Goal: Task Accomplishment & Management: Manage account settings

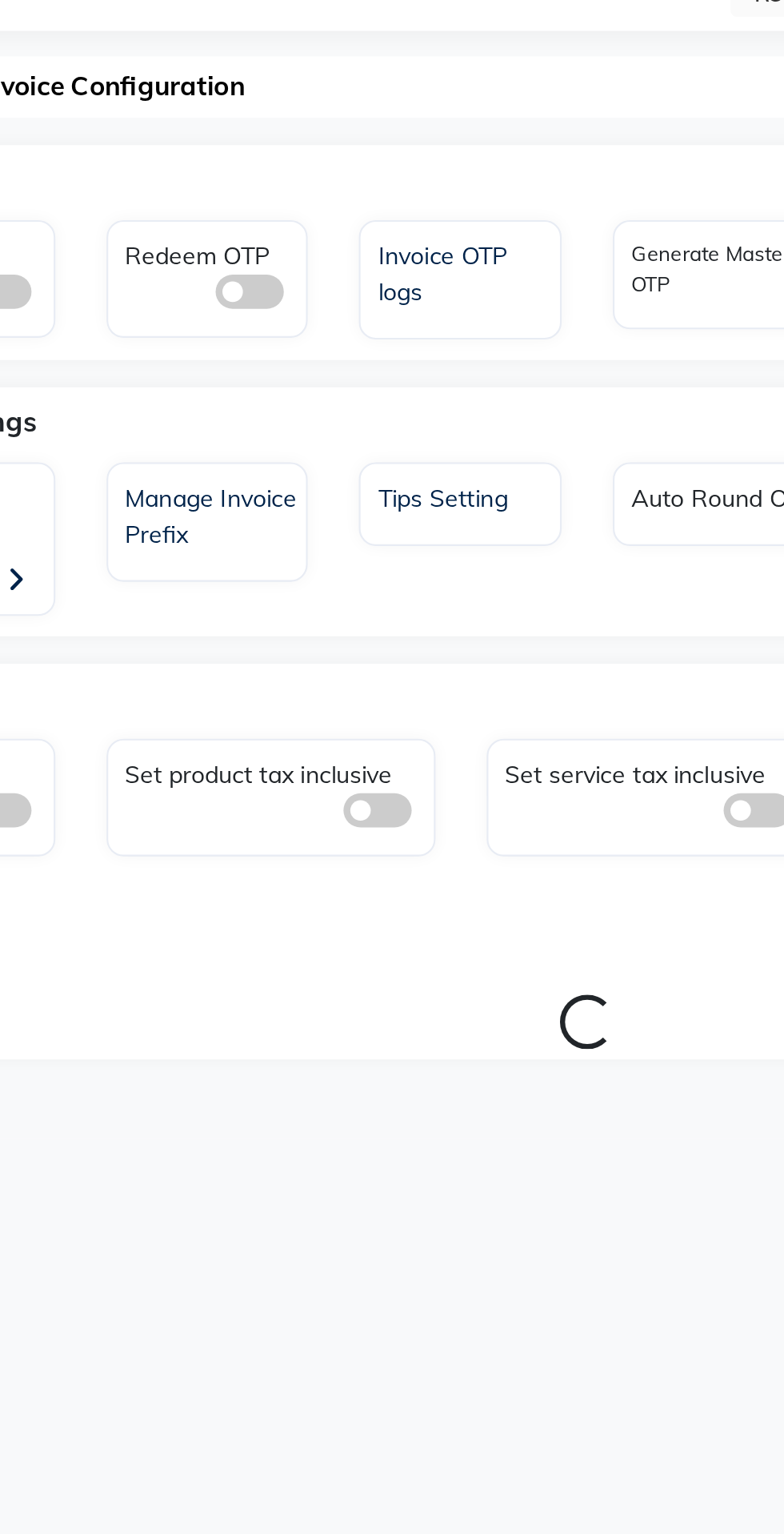
select select "en"
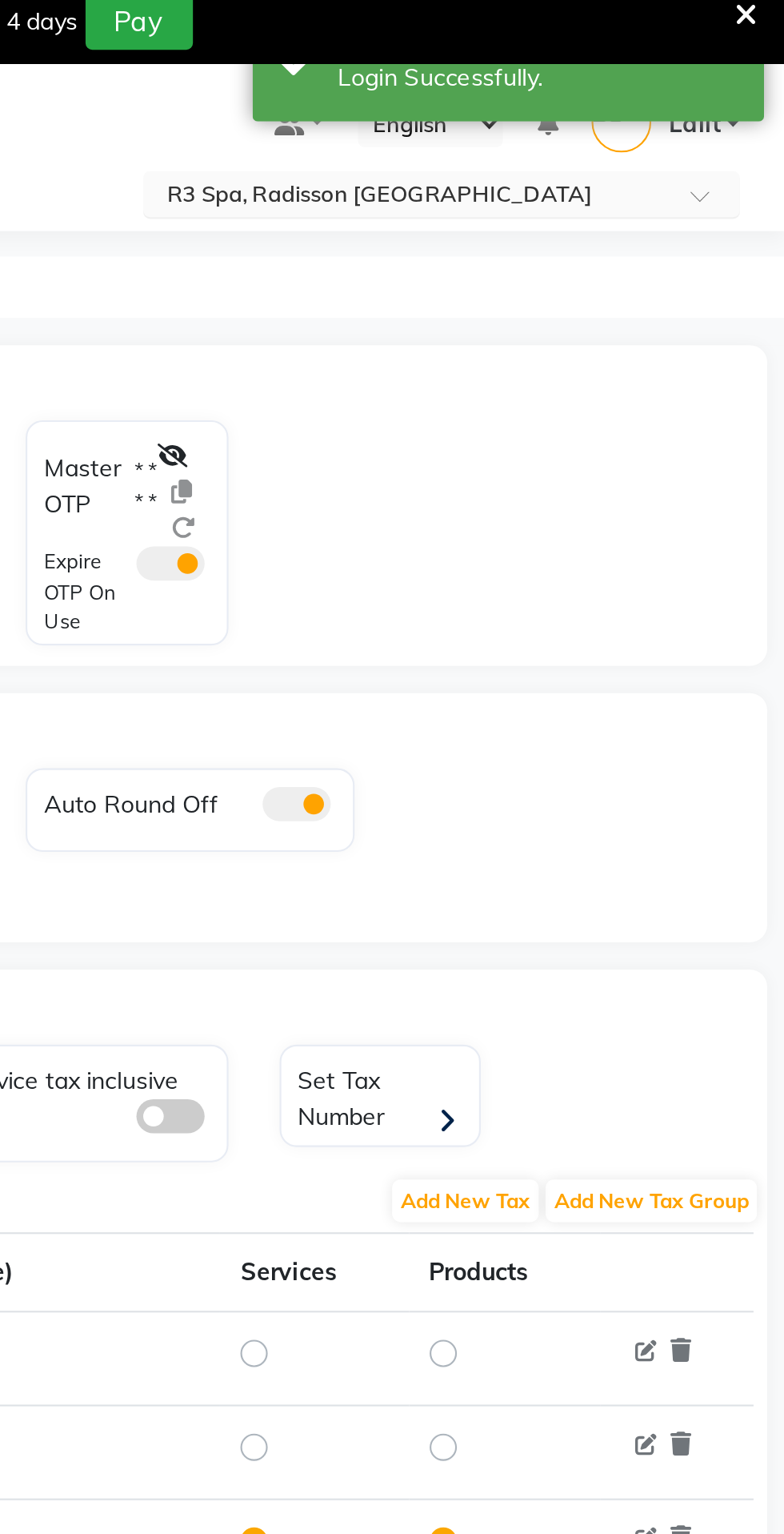
click at [741, 106] on span at bounding box center [751, 106] width 20 height 16
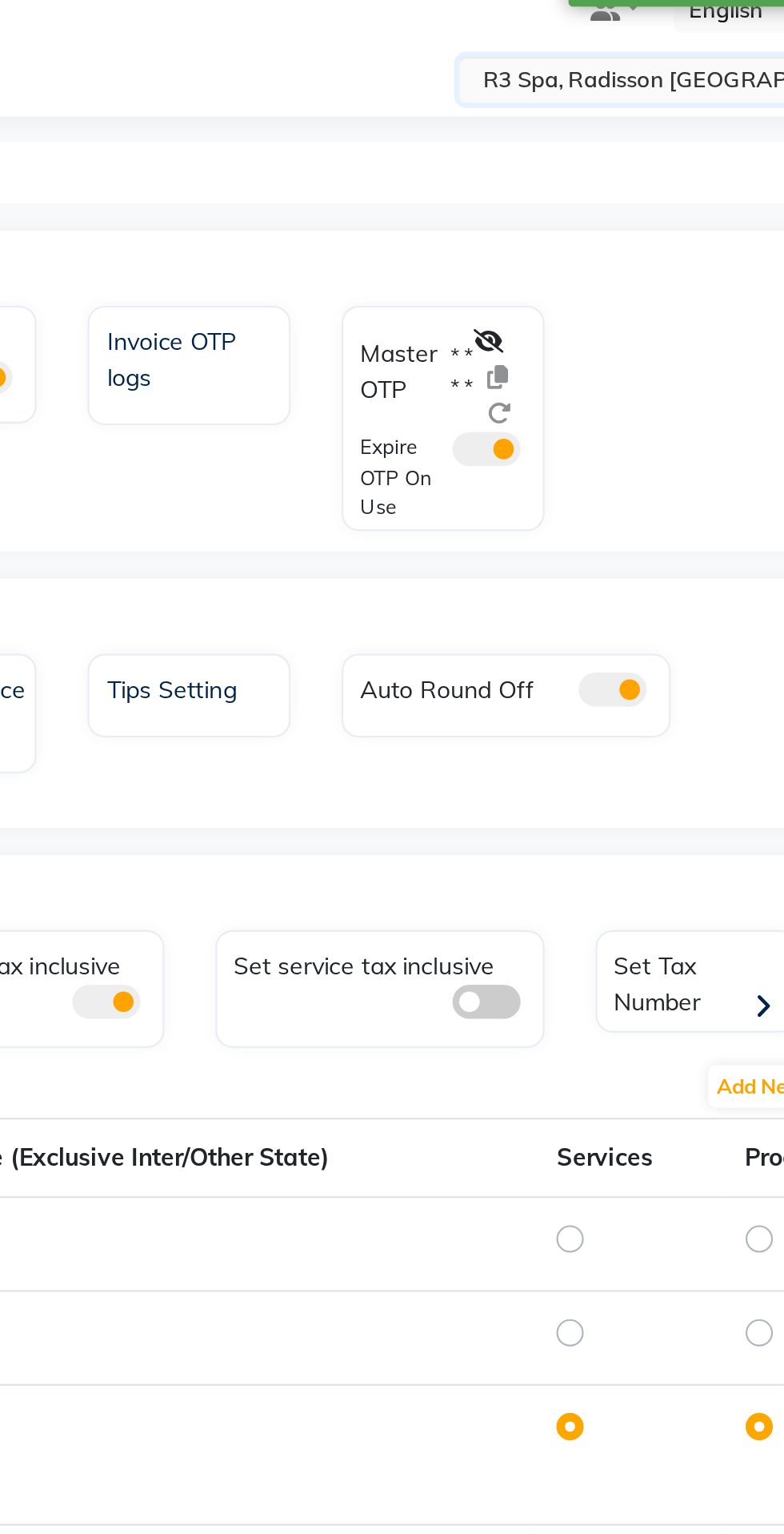
click at [612, 106] on input "text" at bounding box center [607, 102] width 233 height 16
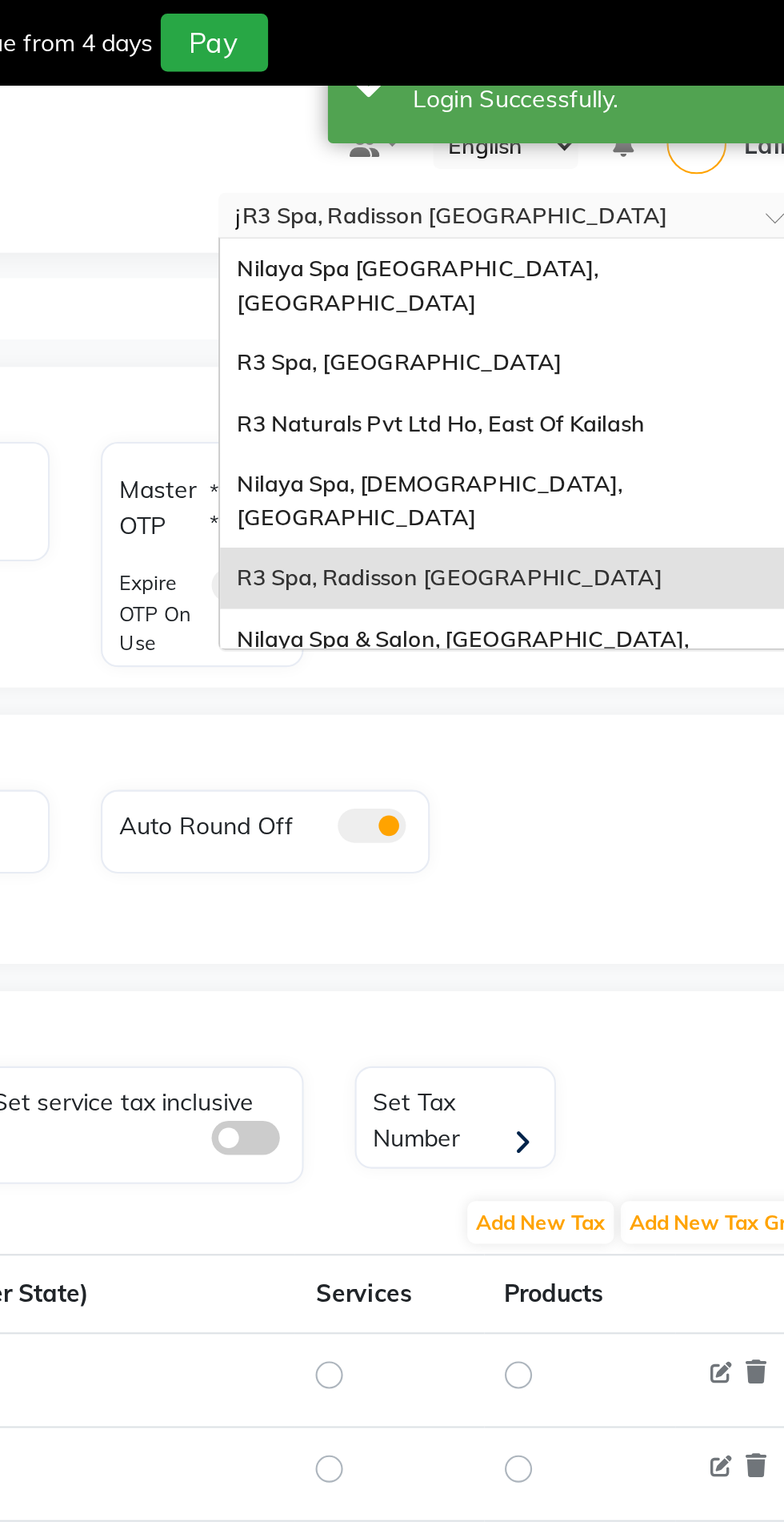
type input "ji"
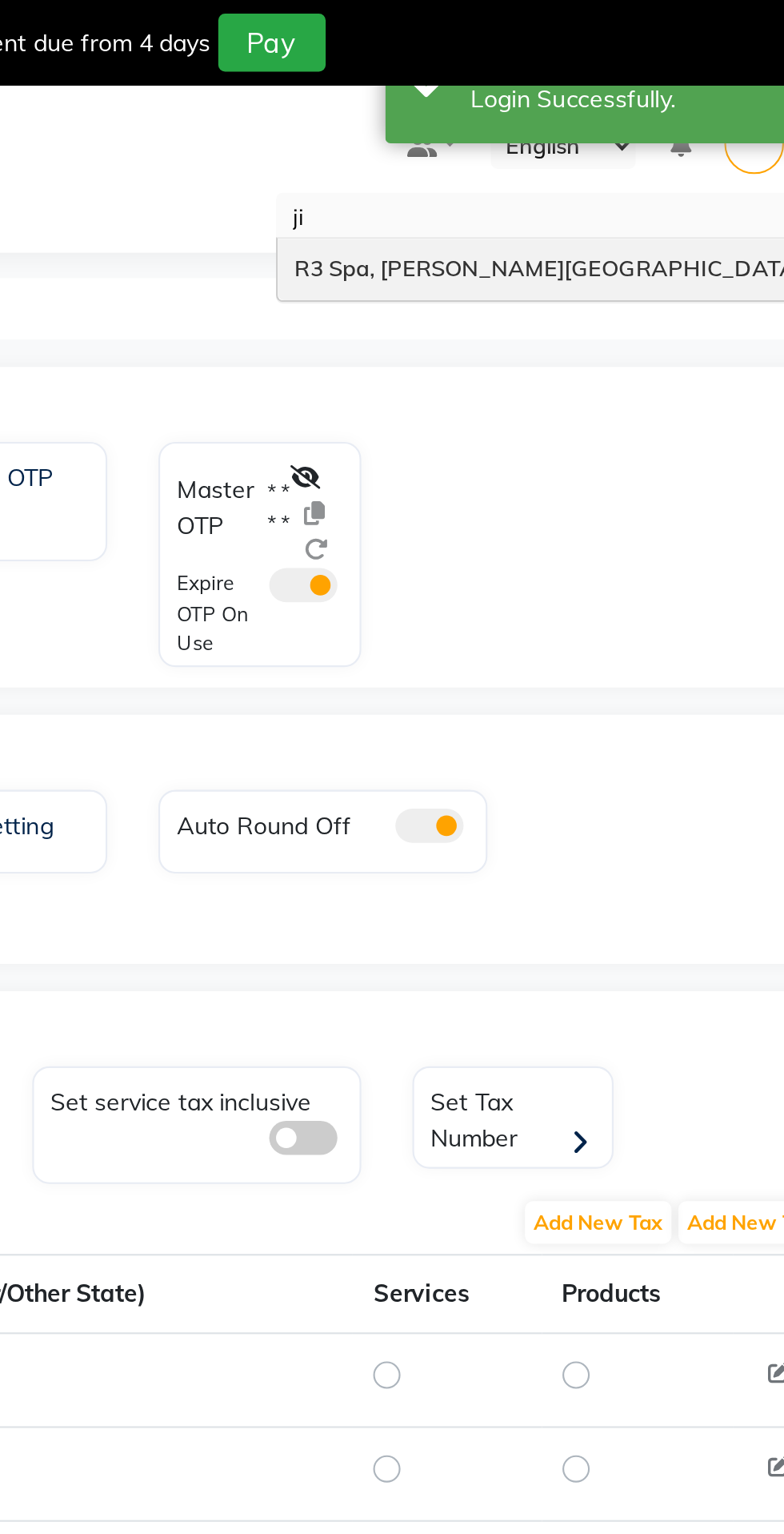
click at [640, 132] on span "R3 Spa, [PERSON_NAME][GEOGRAPHIC_DATA]" at bounding box center [611, 126] width 238 height 13
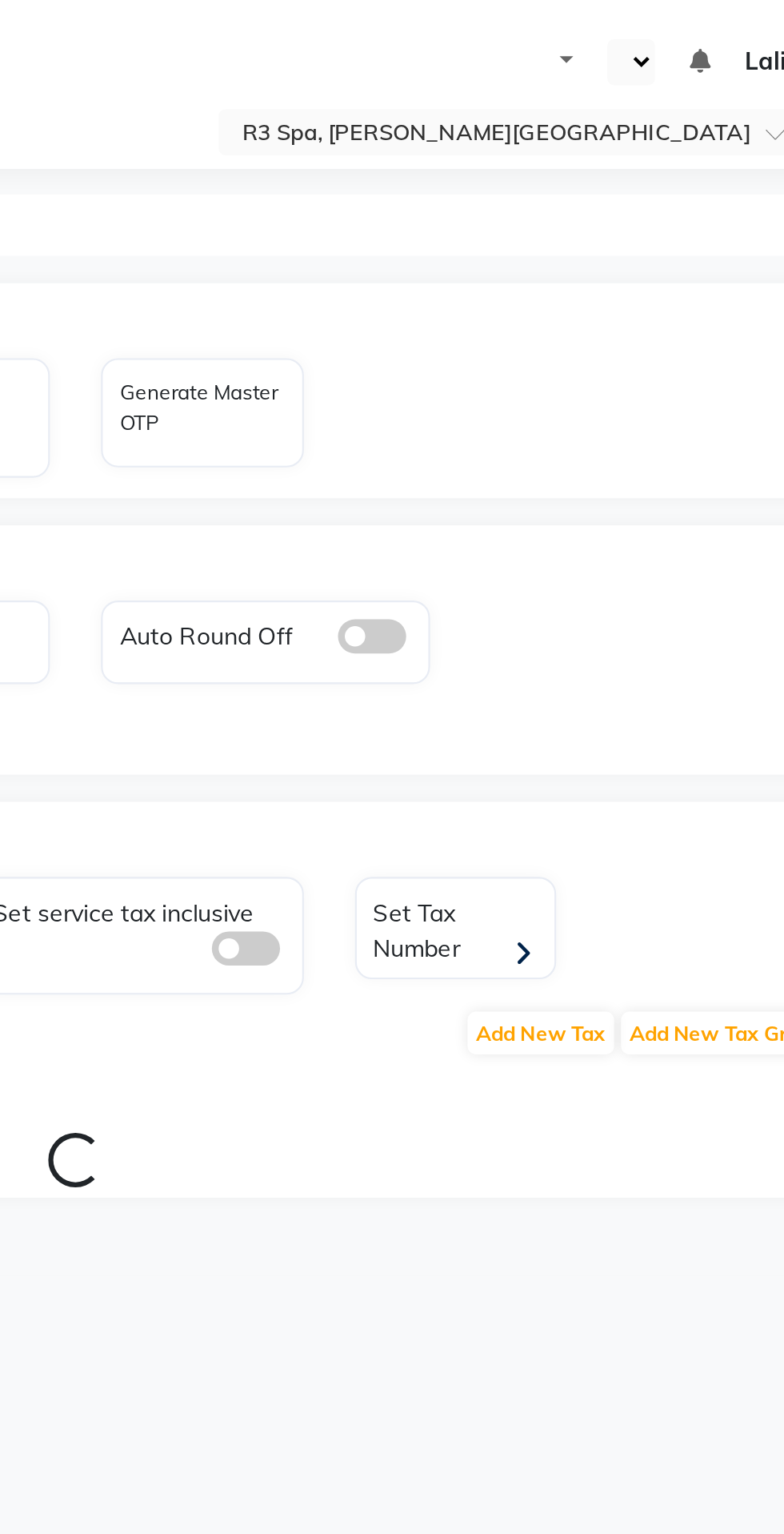
select select "en"
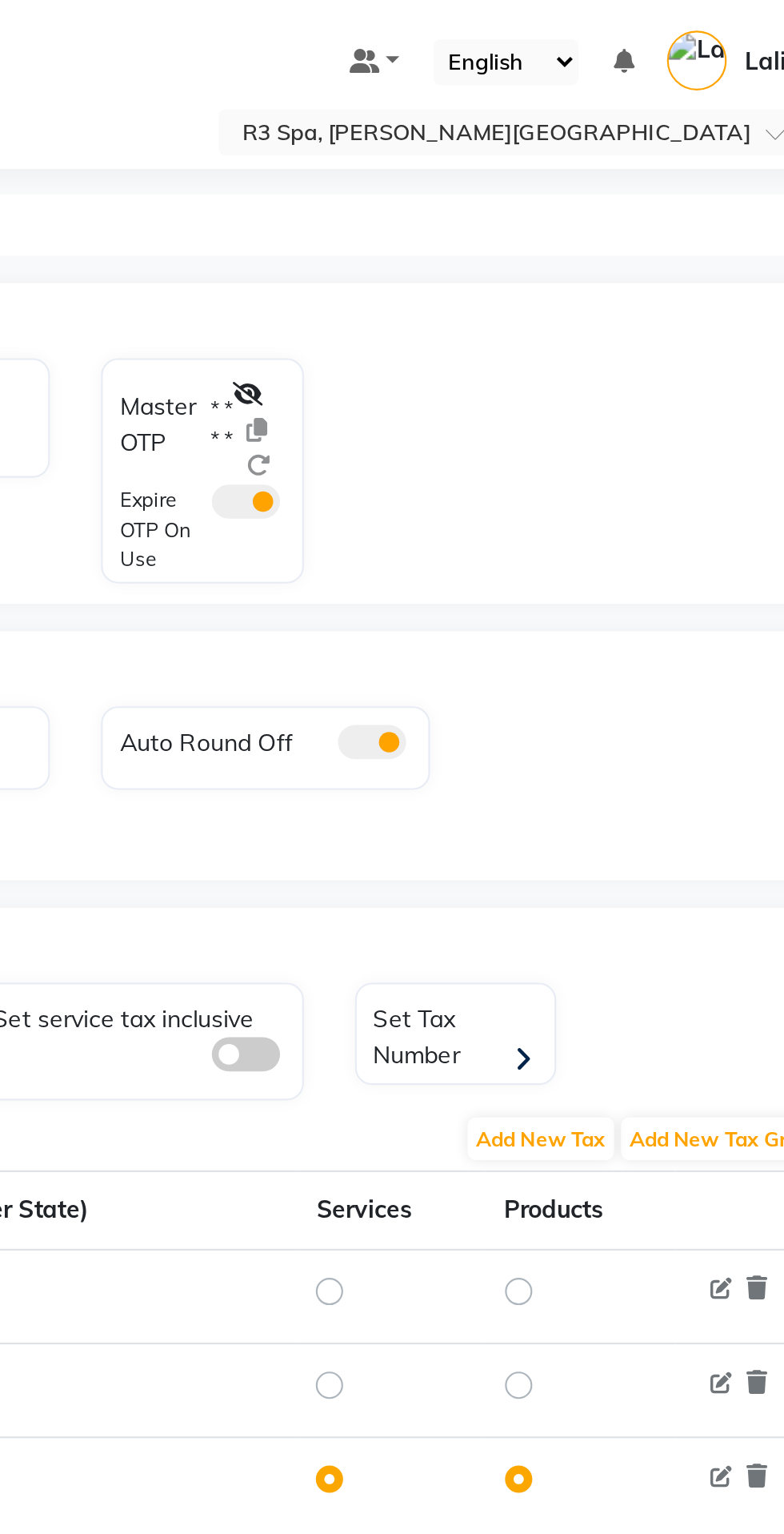
click at [494, 159] on div "OTP" at bounding box center [426, 148] width 726 height 32
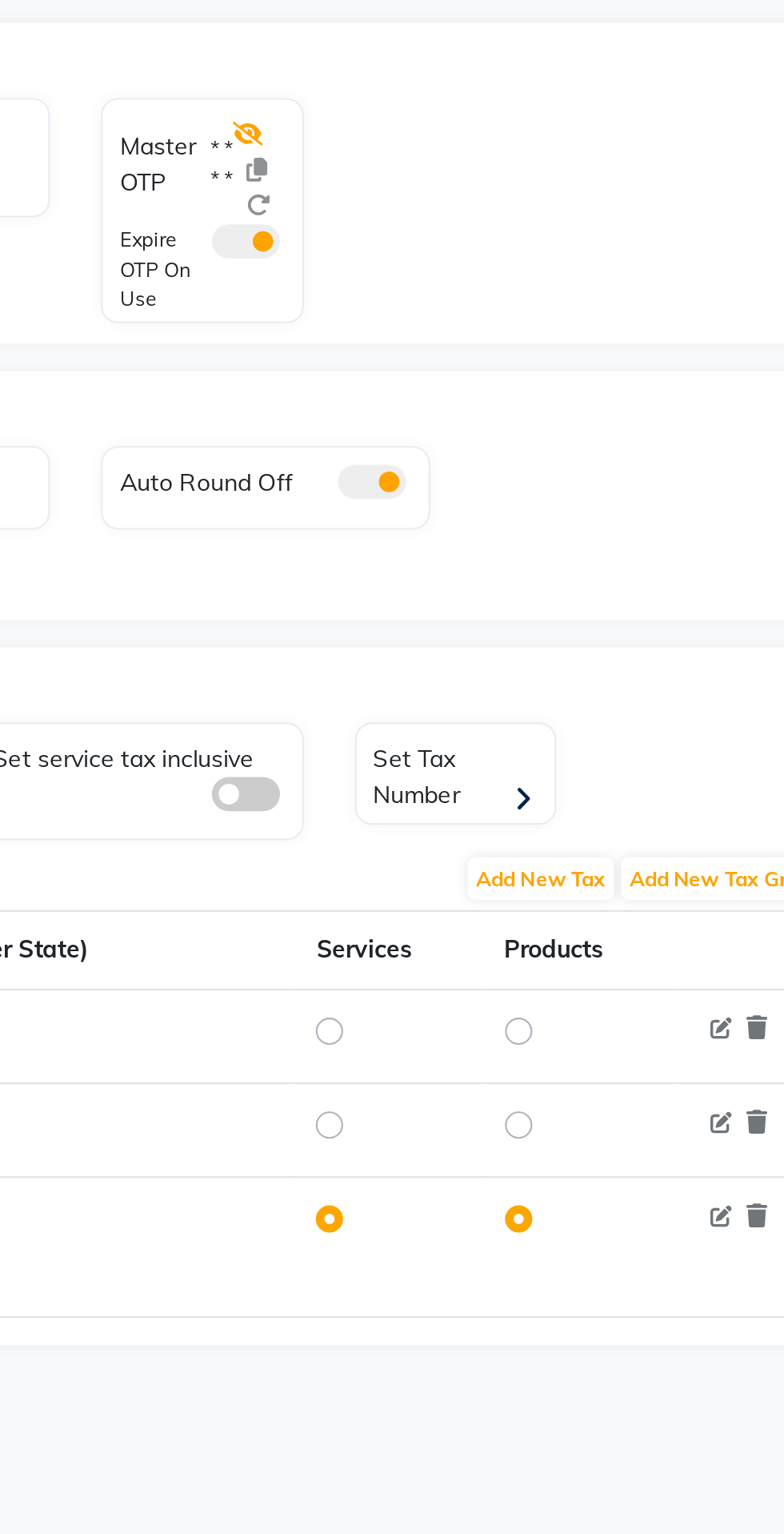
click at [501, 185] on icon at bounding box center [497, 185] width 15 height 11
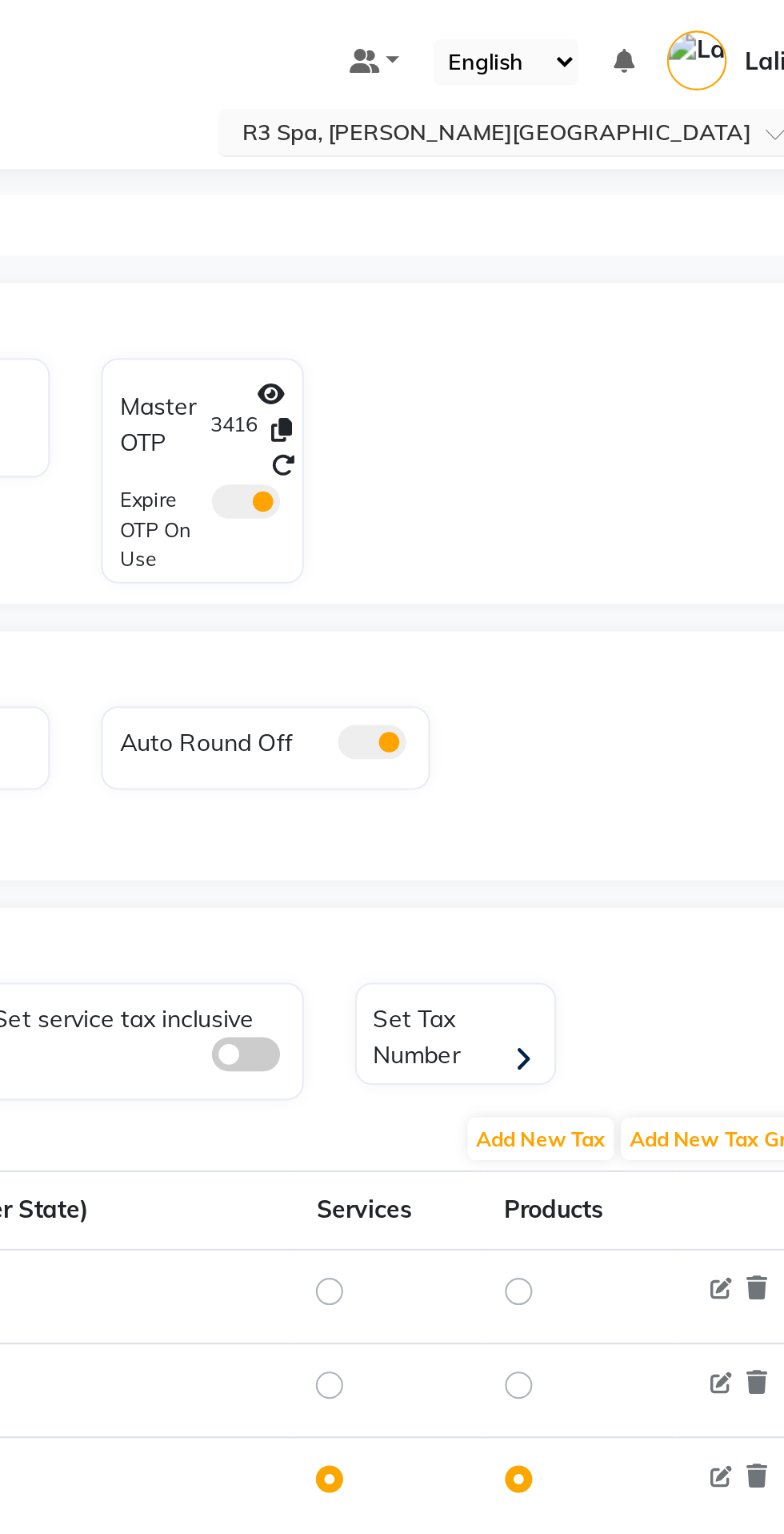
click at [711, 59] on input "text" at bounding box center [607, 63] width 233 height 16
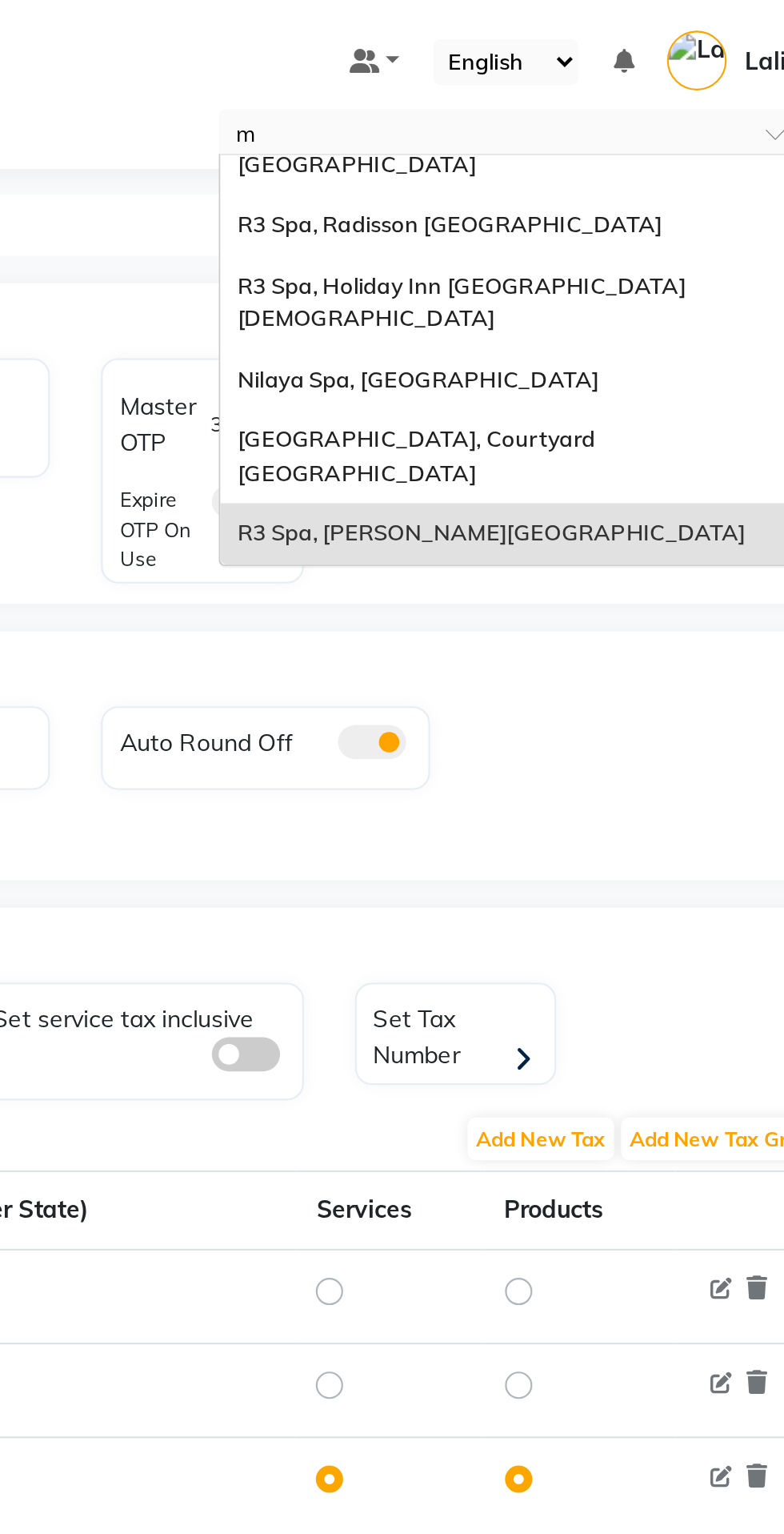
scroll to position [7, 0]
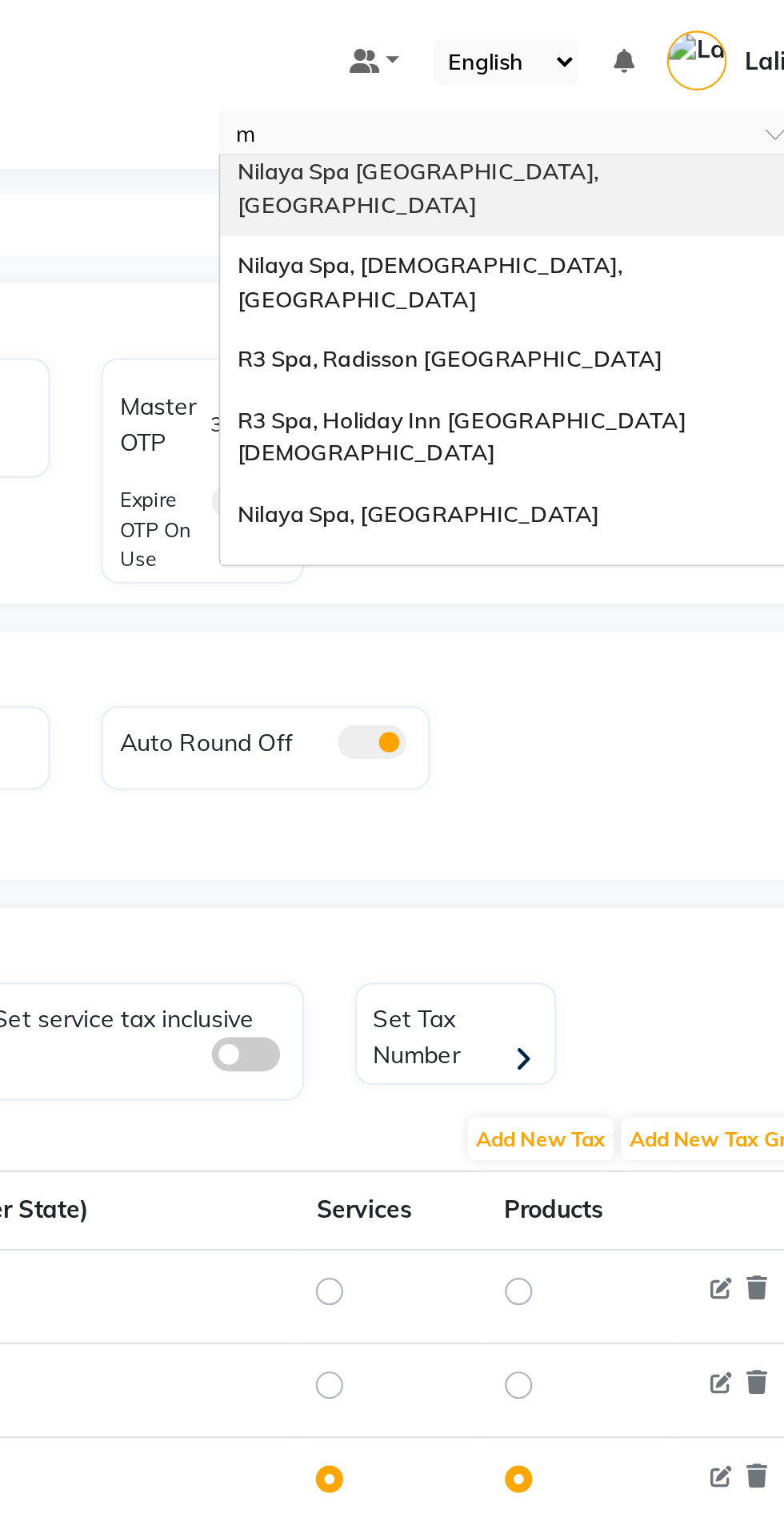
type input "mu"
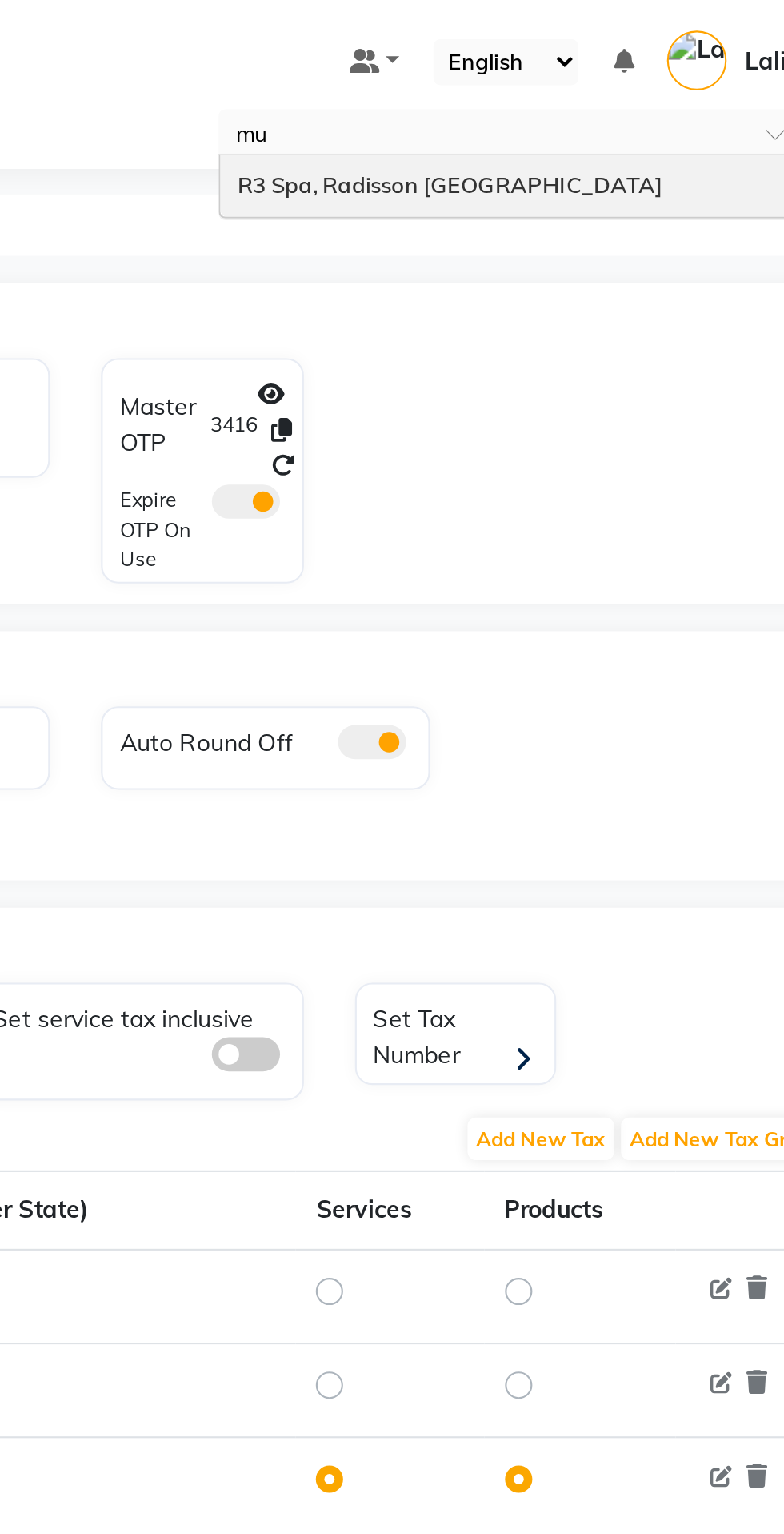
scroll to position [0, 0]
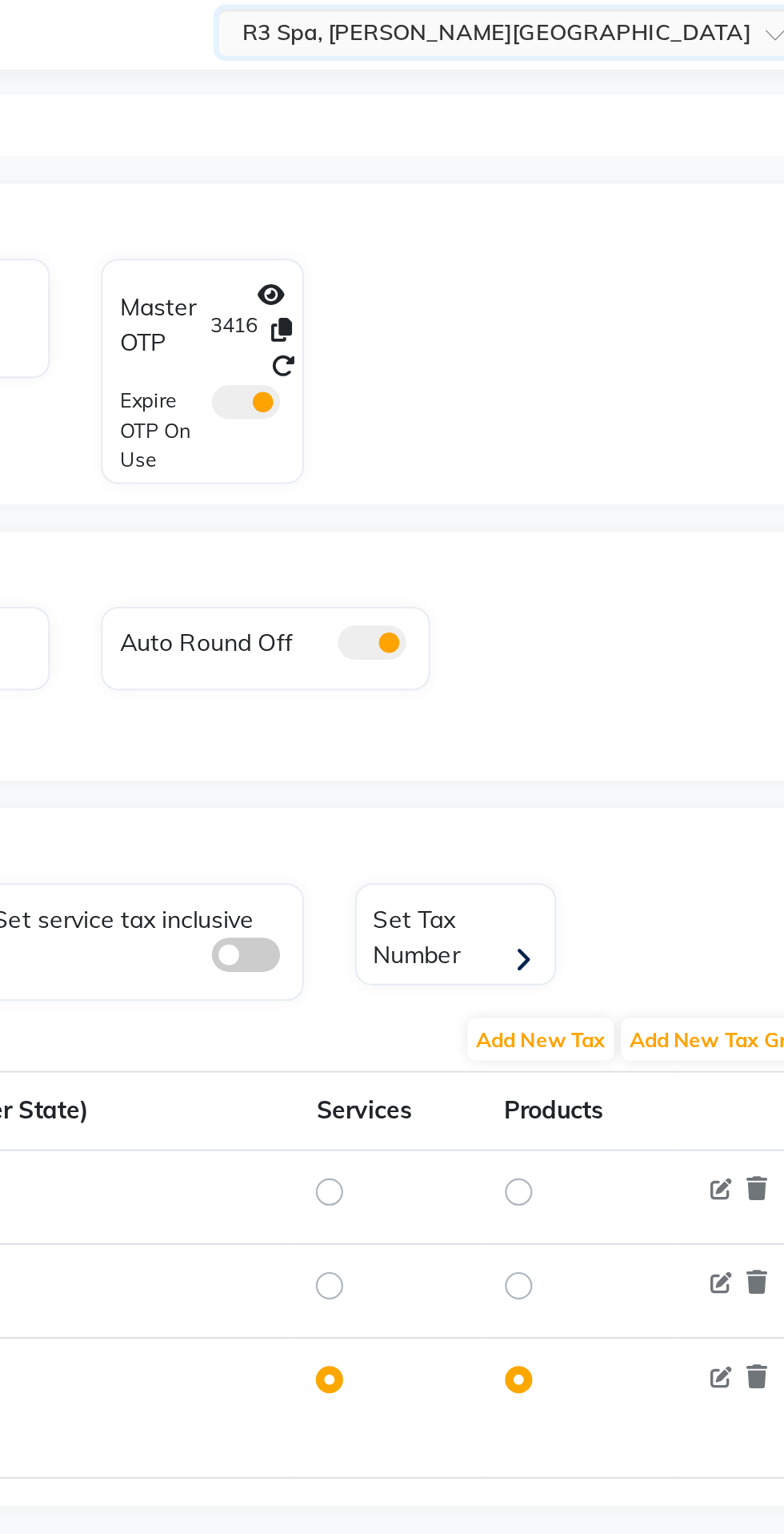
click at [627, 289] on div "OTP Invoice OTP Redeem OTP Invoice OTP logs Master OTP 3416 Expire OTP On Use O…" at bounding box center [416, 461] width 736 height 658
click at [686, 68] on input "text" at bounding box center [607, 63] width 233 height 16
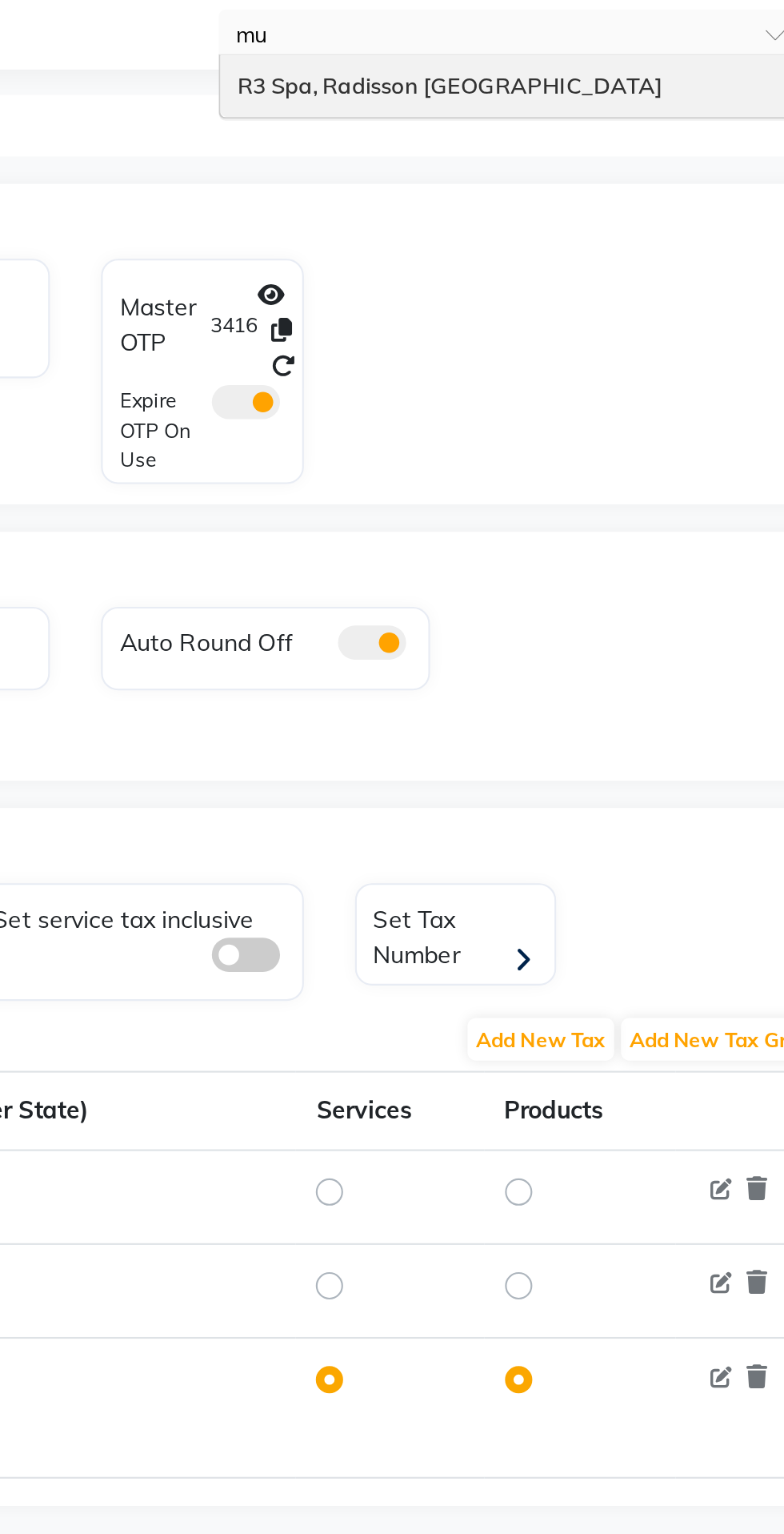
type input "mum"
click at [574, 84] on span "R3 Spa, Radisson Mumbai" at bounding box center [592, 86] width 199 height 13
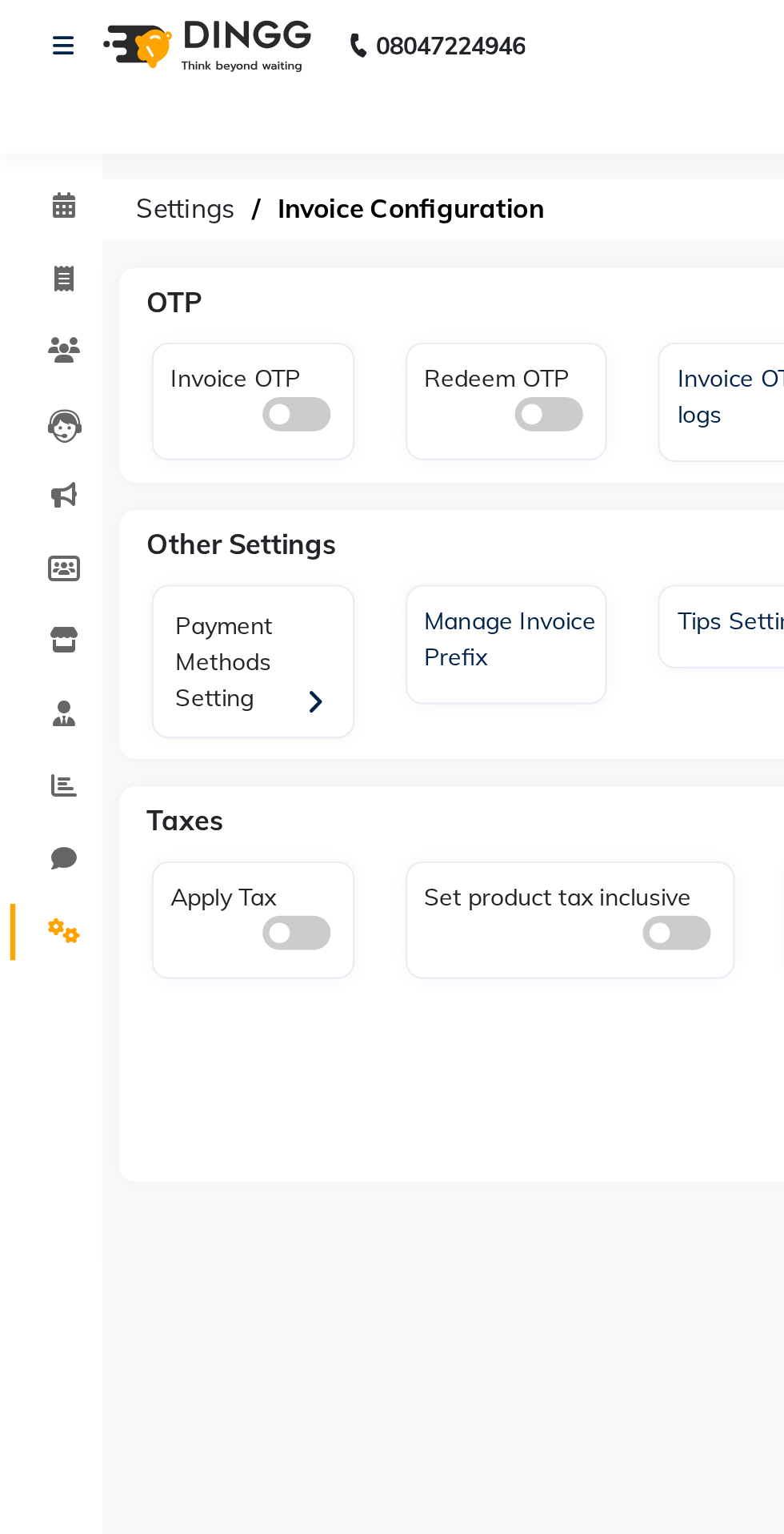
select select "en"
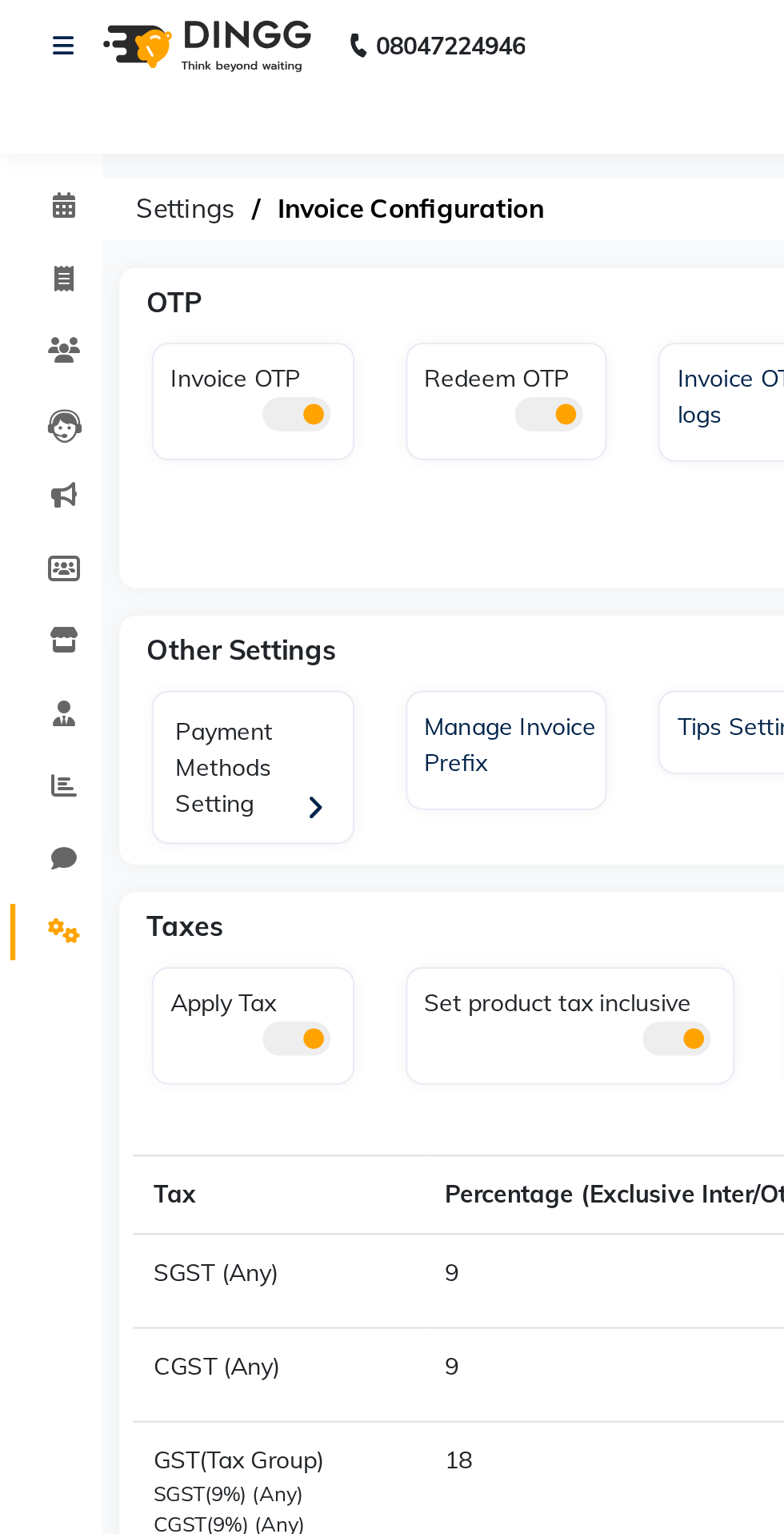
click at [41, 111] on div "Select Location × R3 Spa, Radisson Mumbai" at bounding box center [392, 101] width 758 height 22
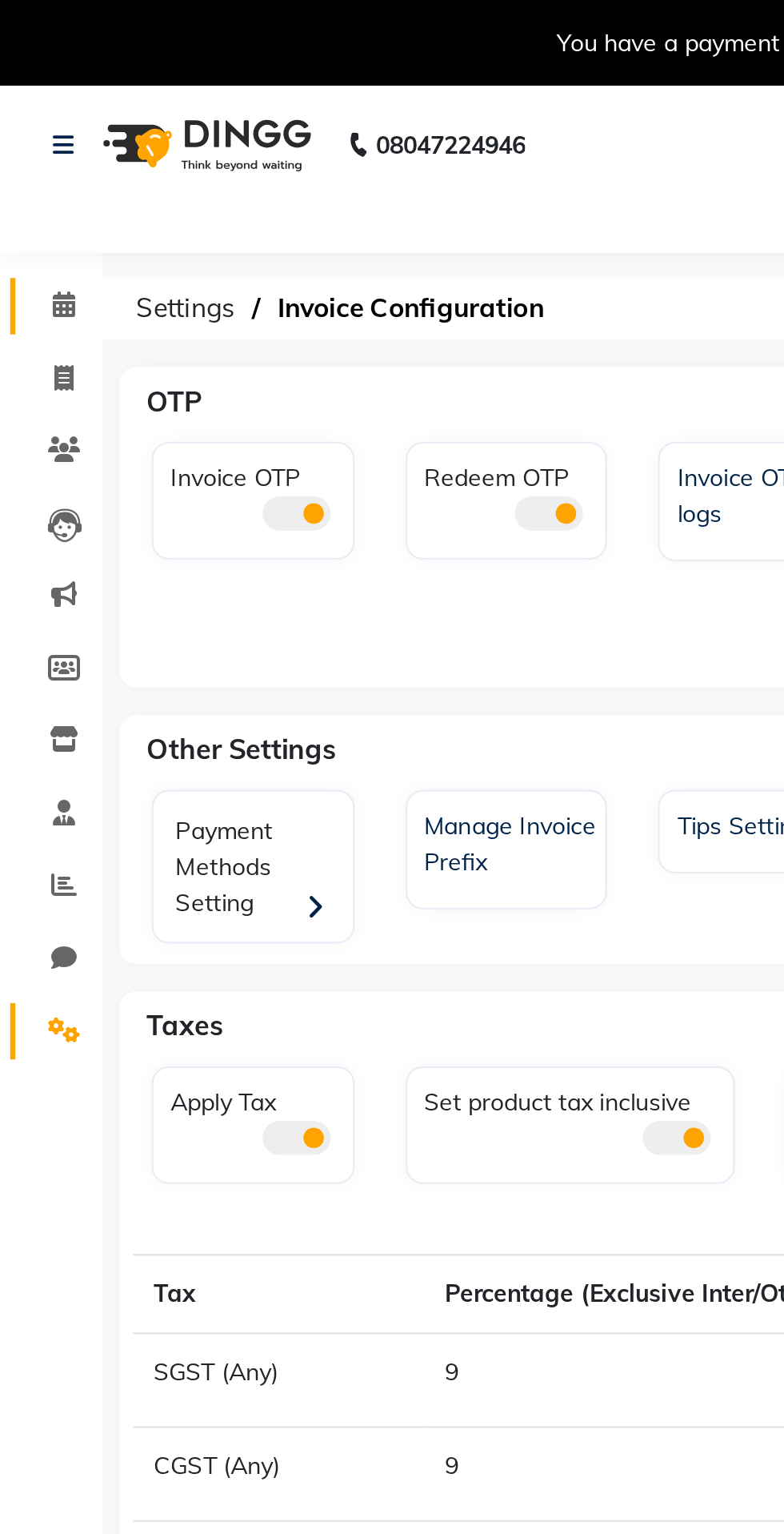
click at [31, 145] on icon at bounding box center [29, 142] width 11 height 12
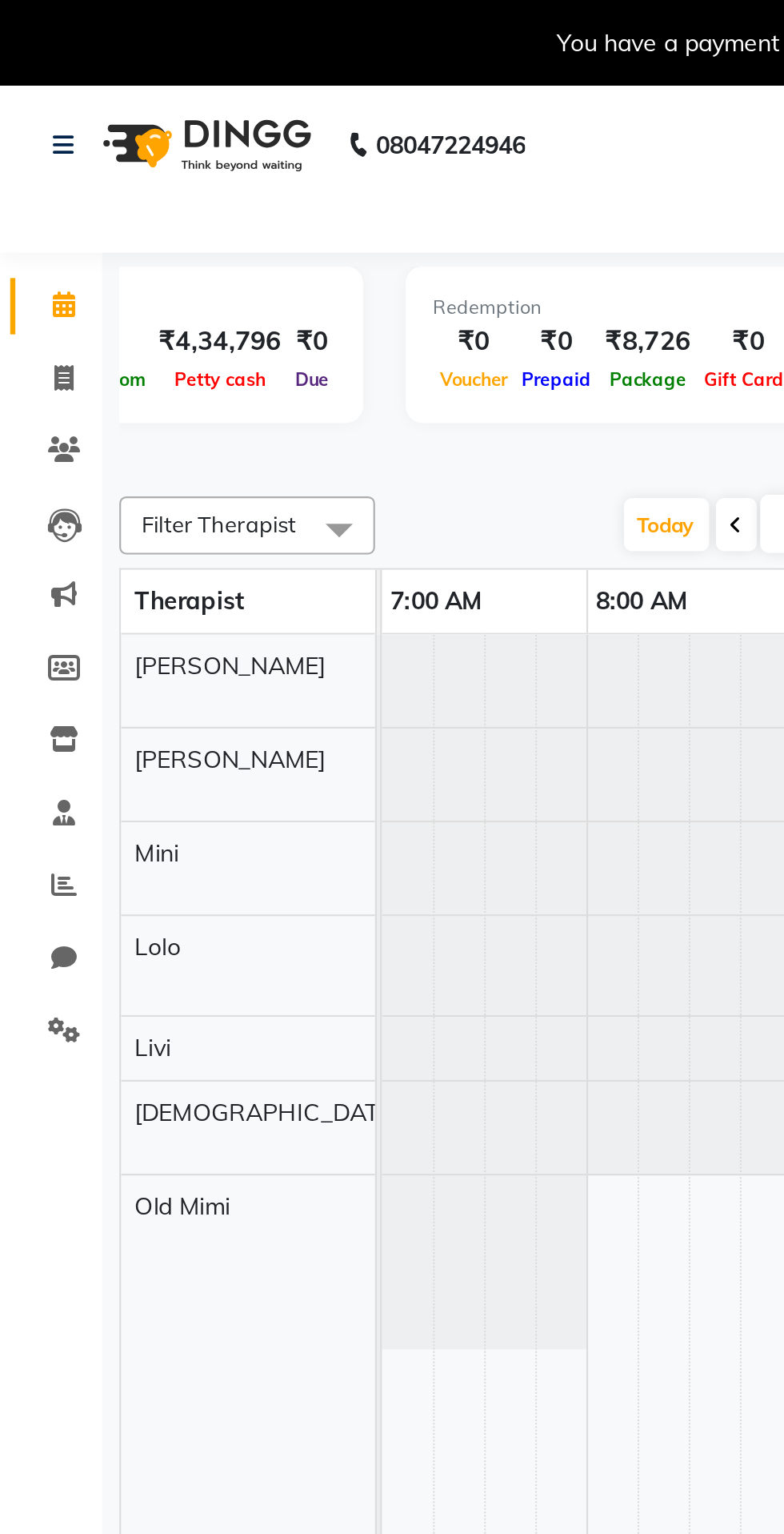
scroll to position [0, 680]
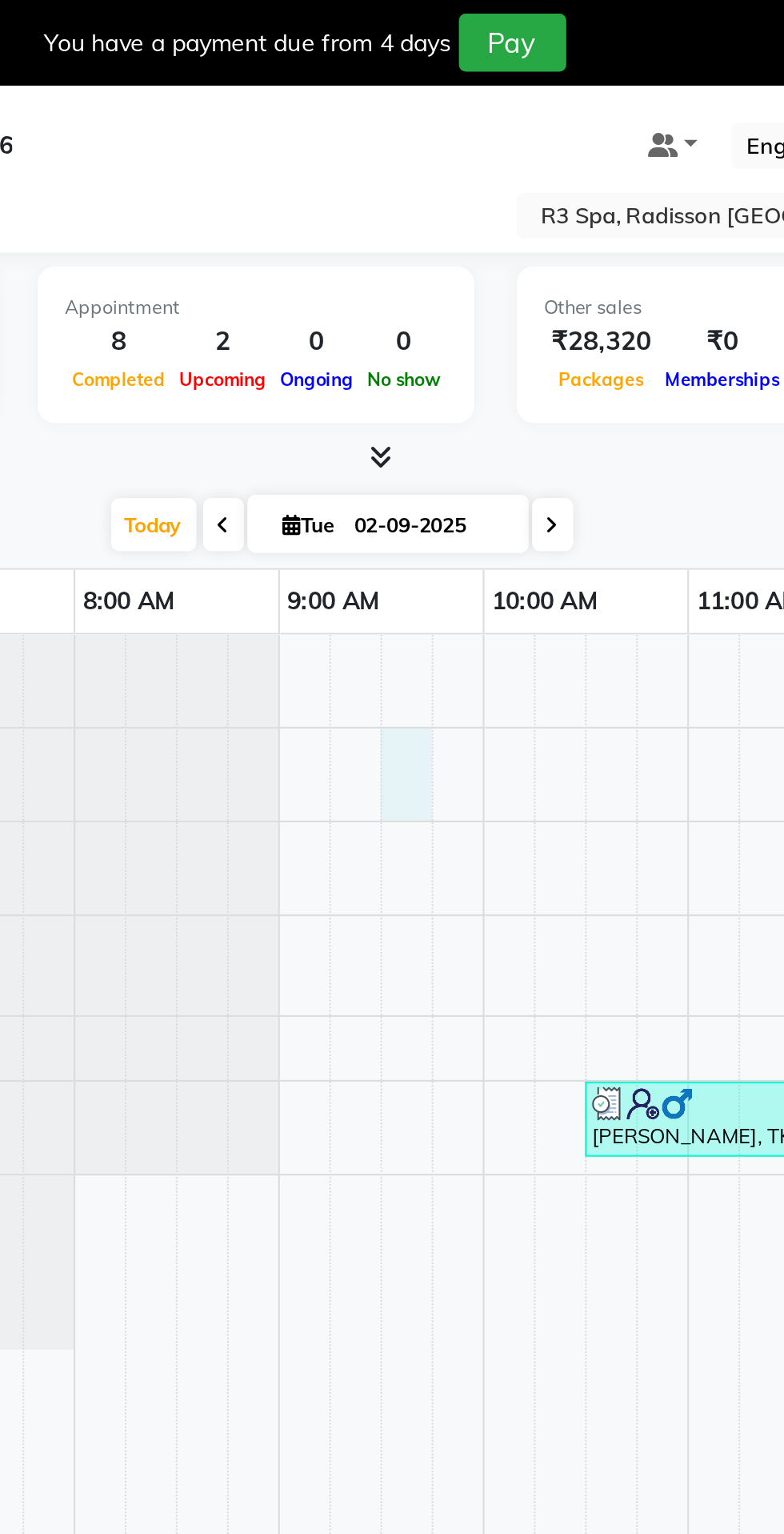
click at [442, 382] on td at bounding box center [431, 926] width 24 height 1259
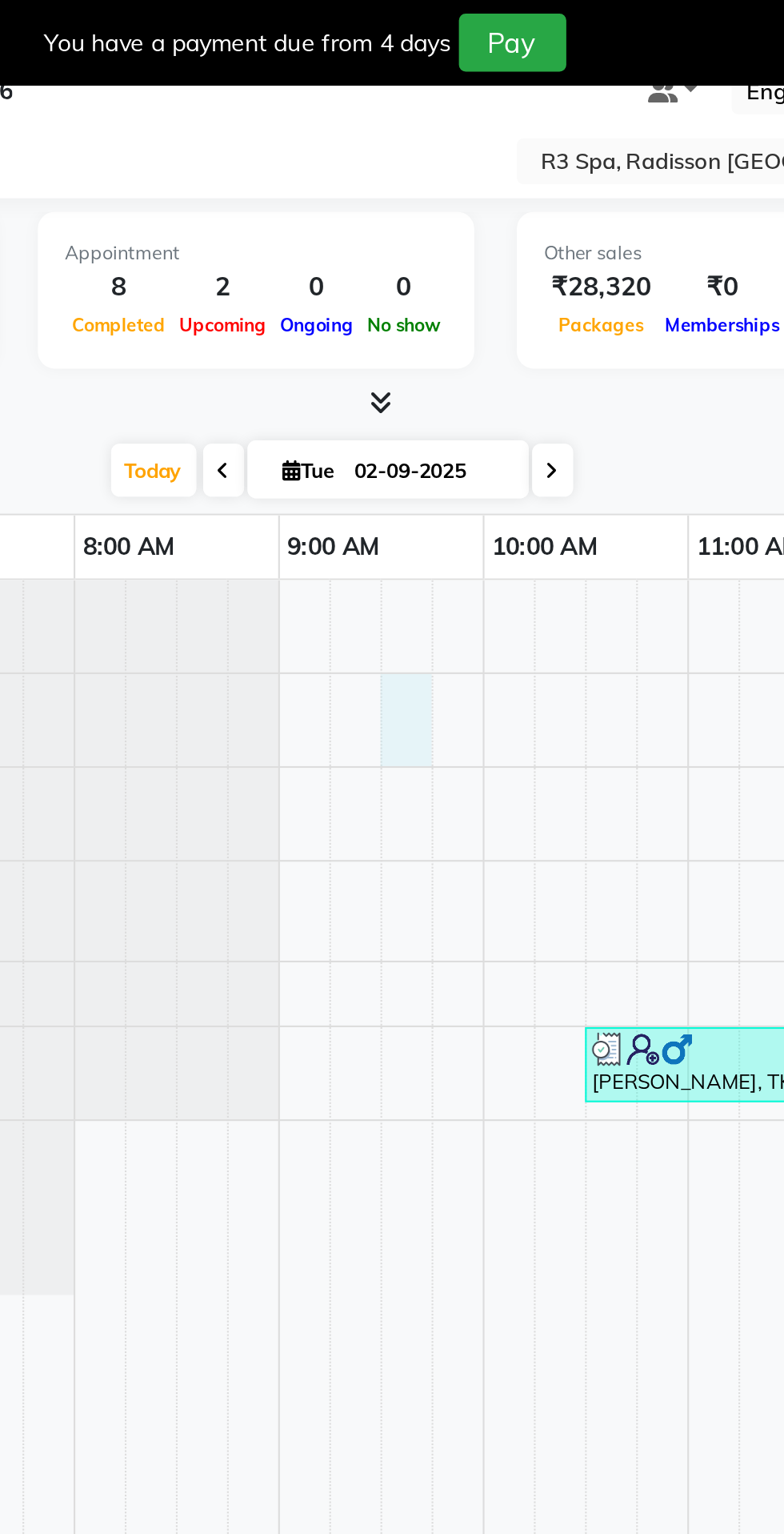
select select "87563"
select select "tentative"
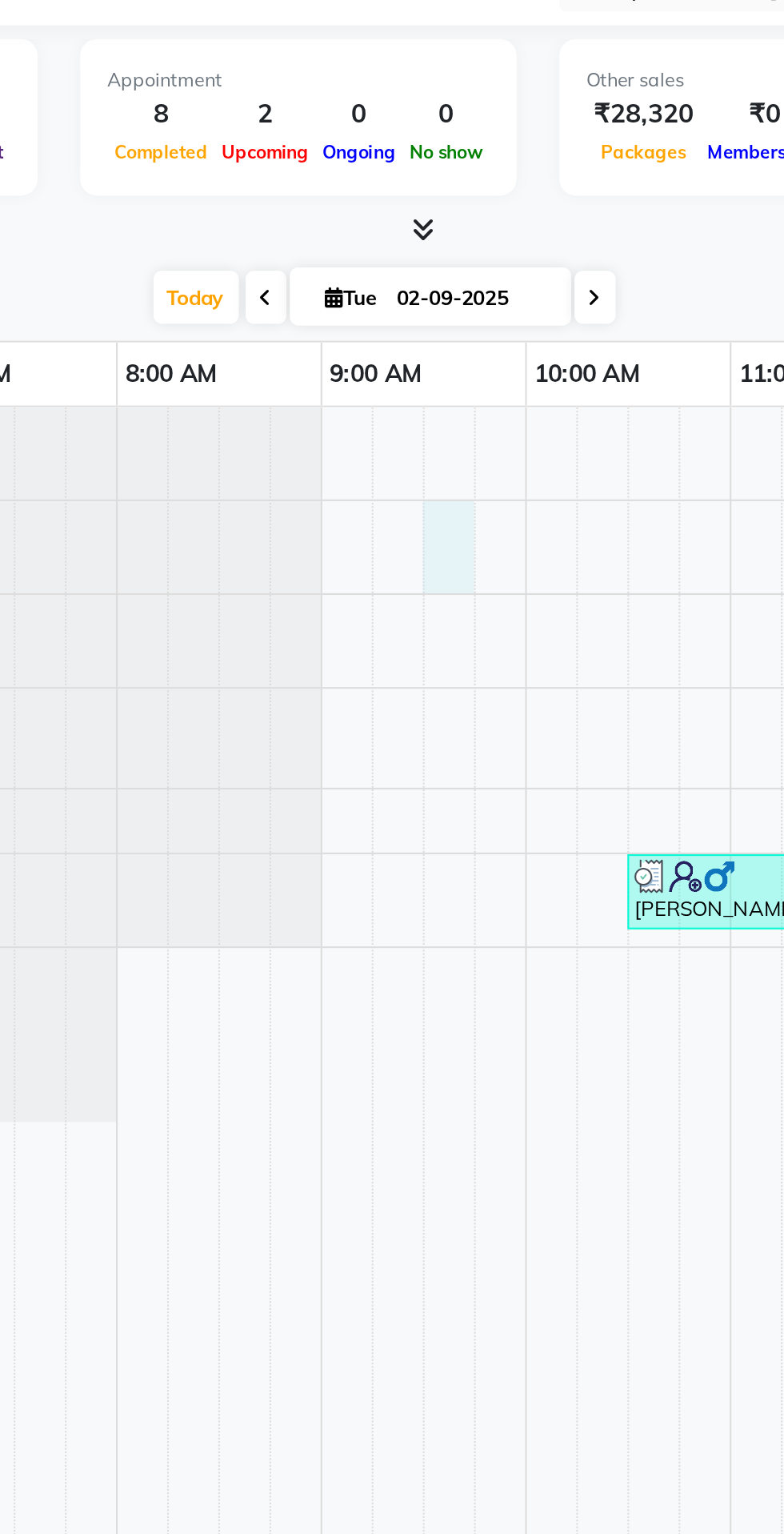
select select "570"
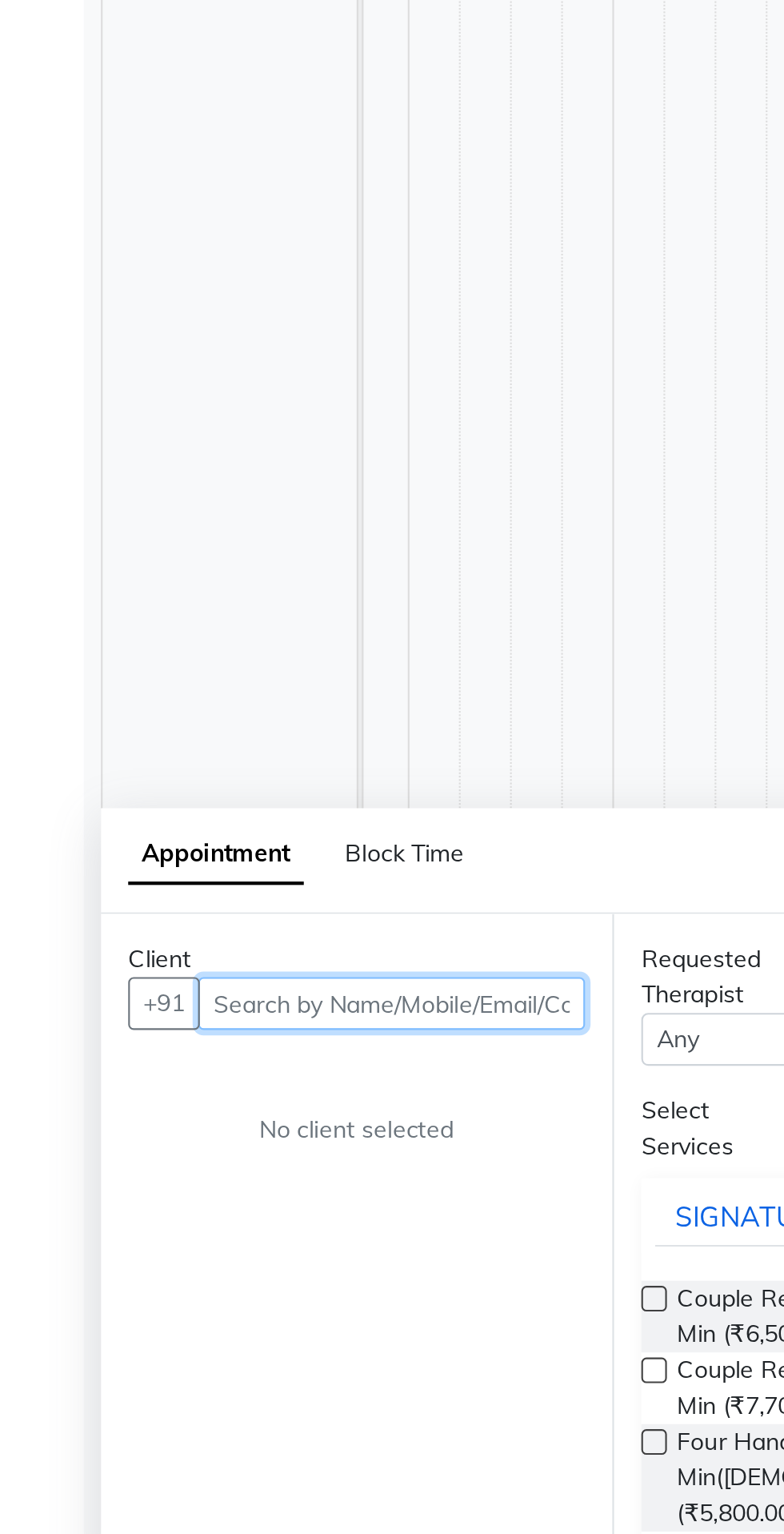
scroll to position [0, 1036]
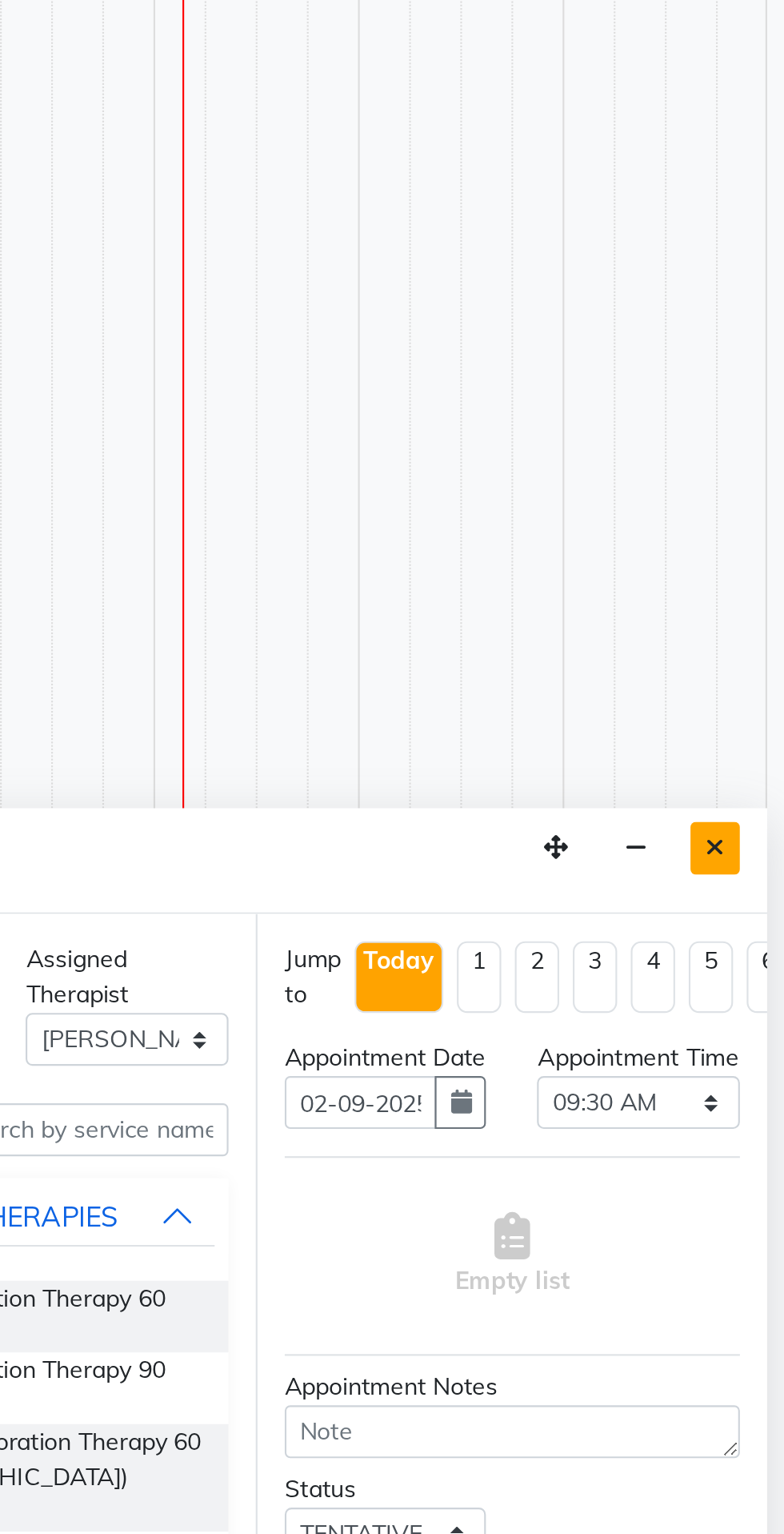
click at [753, 1176] on icon "Close" at bounding box center [752, 1180] width 9 height 11
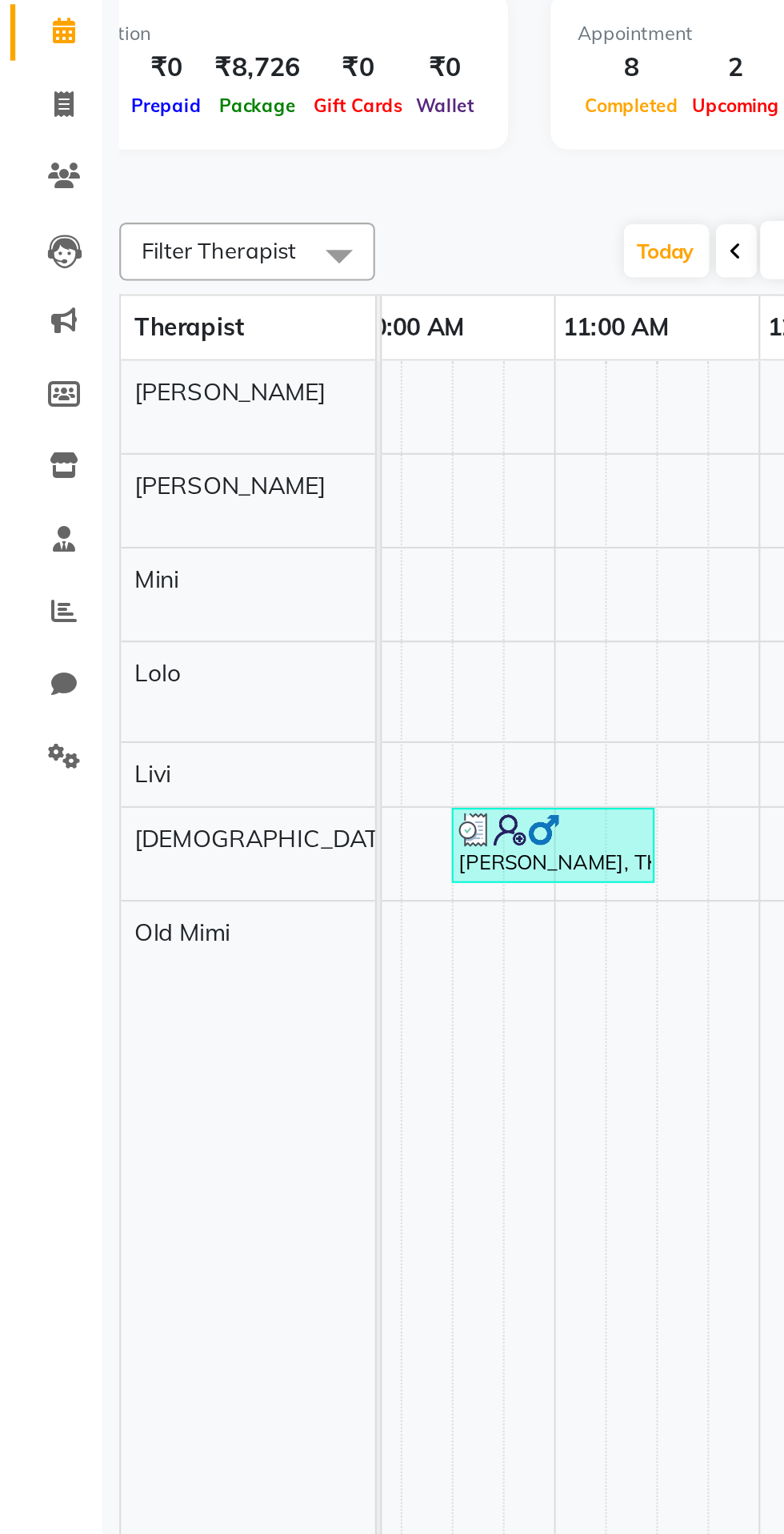
scroll to position [0, 0]
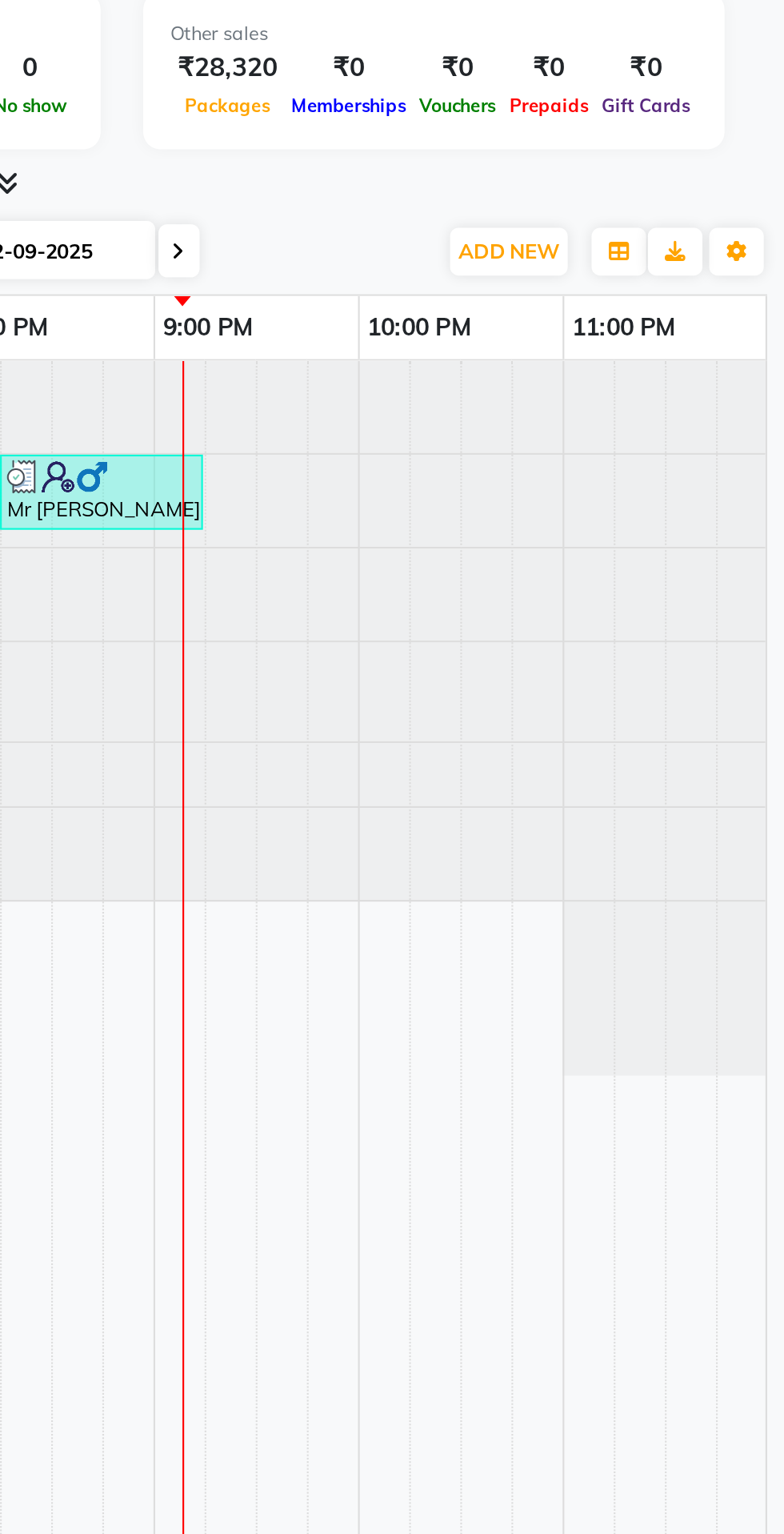
select select "87566"
select select "1335"
select select "tentative"
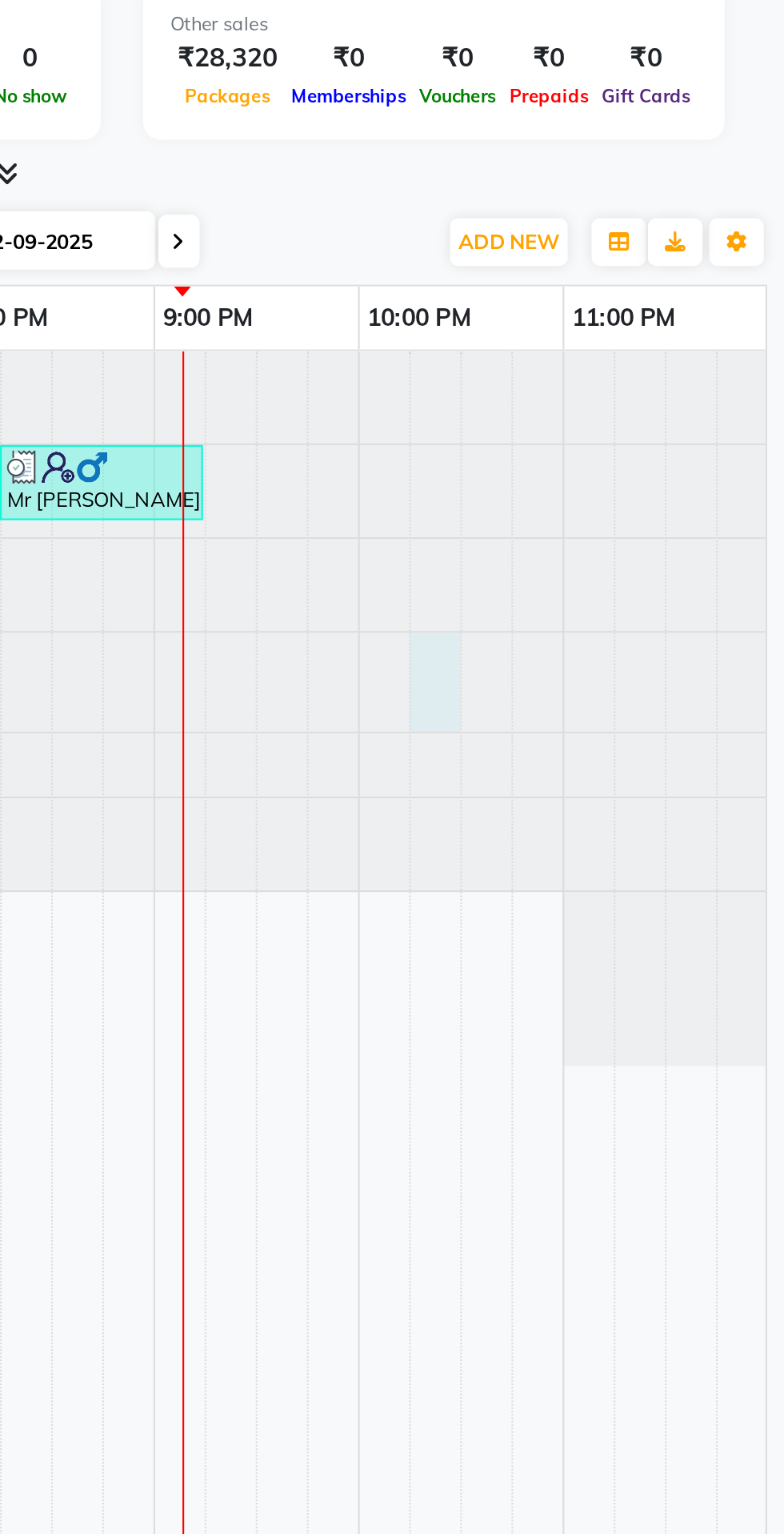
click at [619, 451] on div at bounding box center [620, 450] width 24 height 46
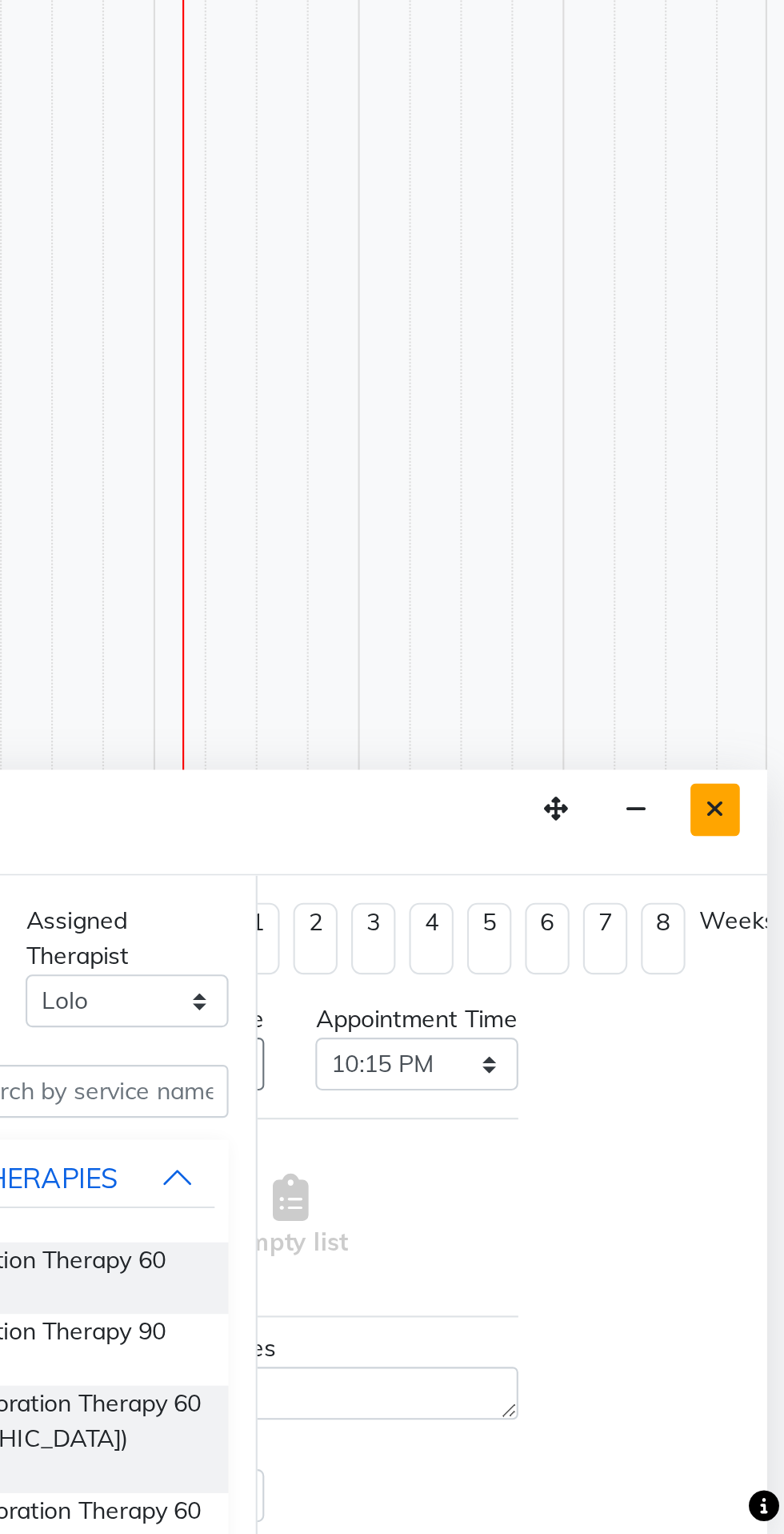
click at [752, 1201] on button "Close" at bounding box center [753, 1193] width 24 height 25
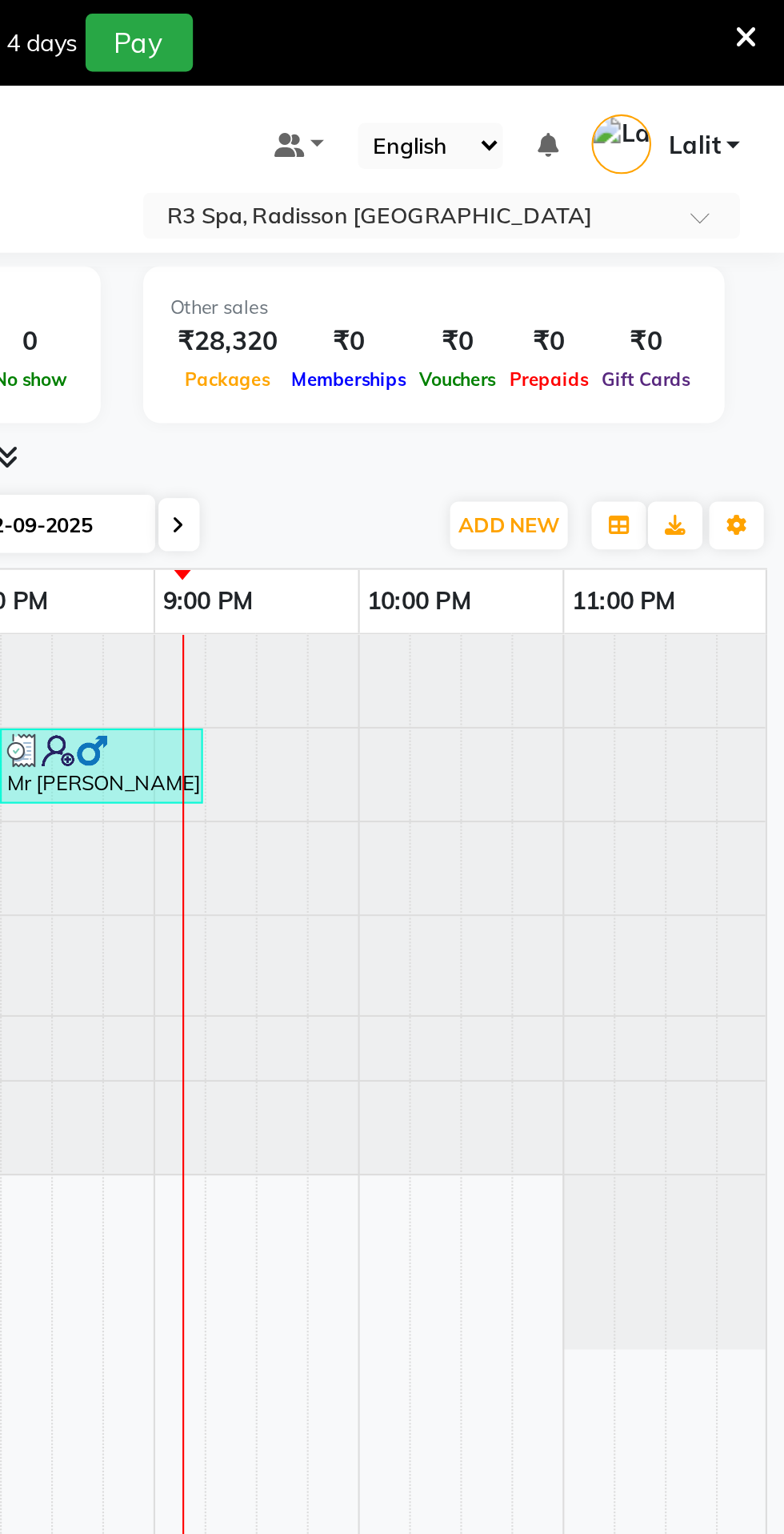
click at [761, 15] on icon at bounding box center [766, 18] width 11 height 15
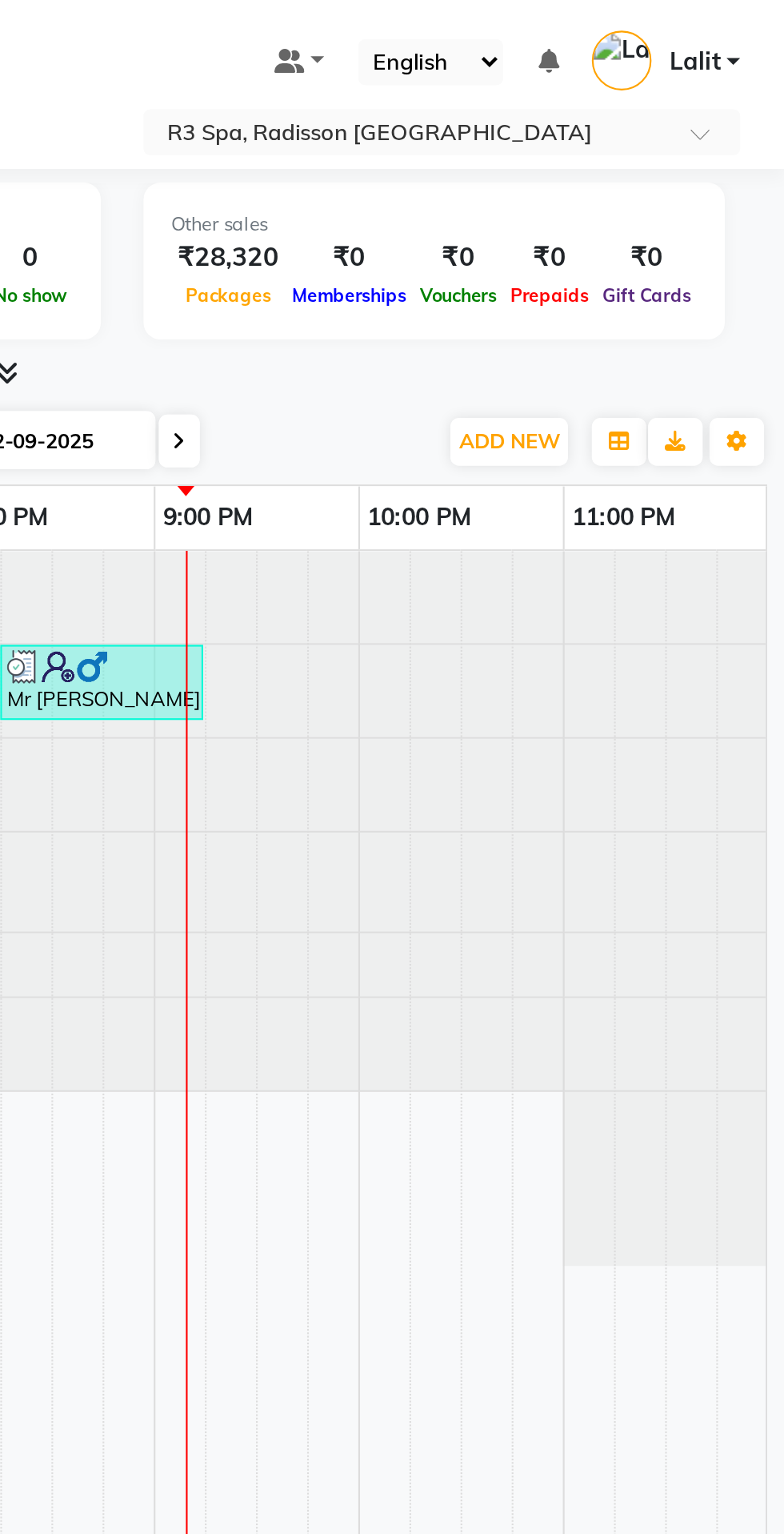
click at [539, 154] on div "Other sales ₹28,320 Packages ₹0 Memberships ₹0 Vouchers ₹0 Prepaids ₹0 Gift Car…" at bounding box center [620, 122] width 273 height 74
click at [556, 161] on div "Total ₹0 Expenses ₹40,970 Sales ₹12,650 Services ₹0 Products Finance ₹22,774 Ca…" at bounding box center [416, 125] width 720 height 79
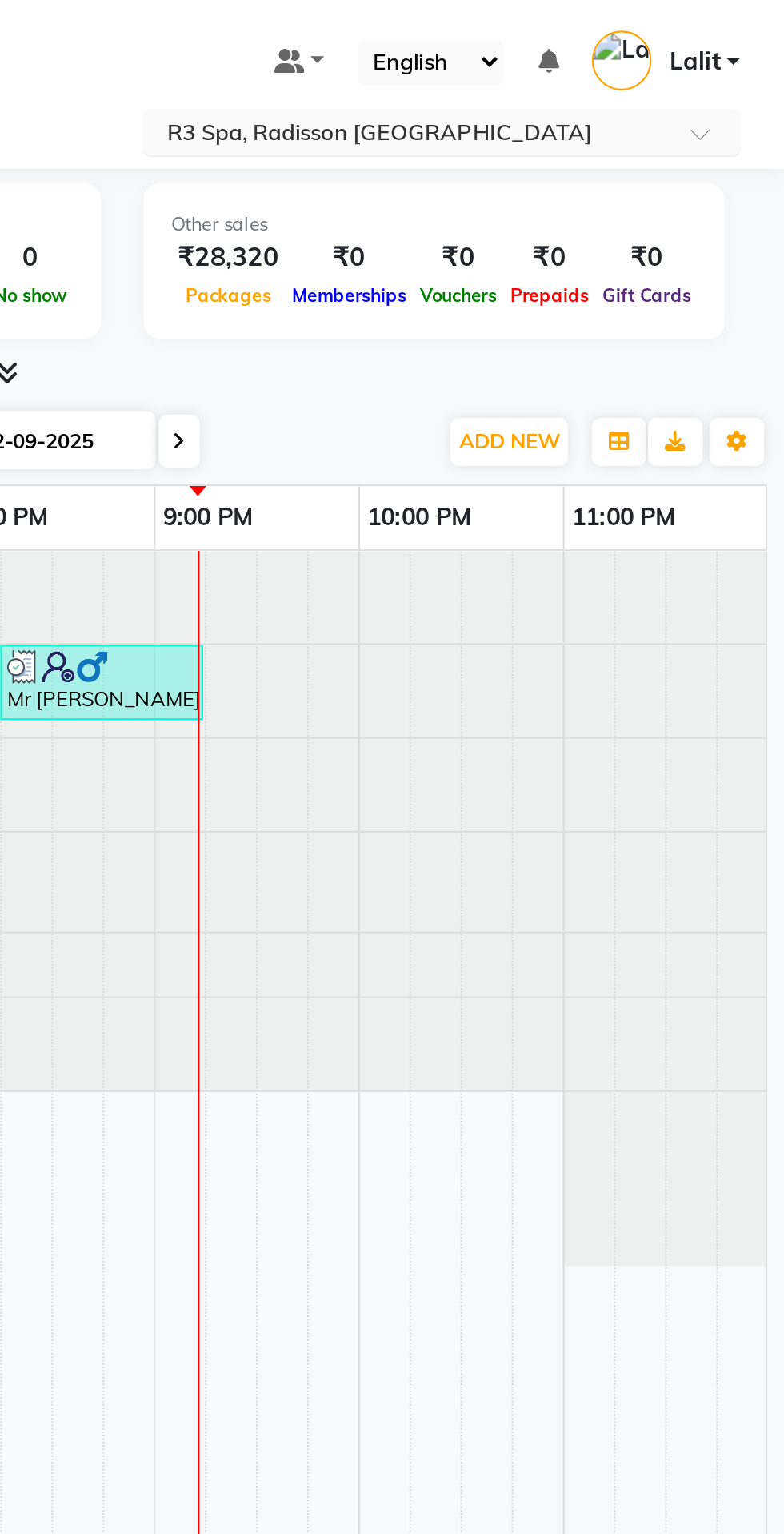
click at [720, 62] on input "text" at bounding box center [607, 63] width 233 height 16
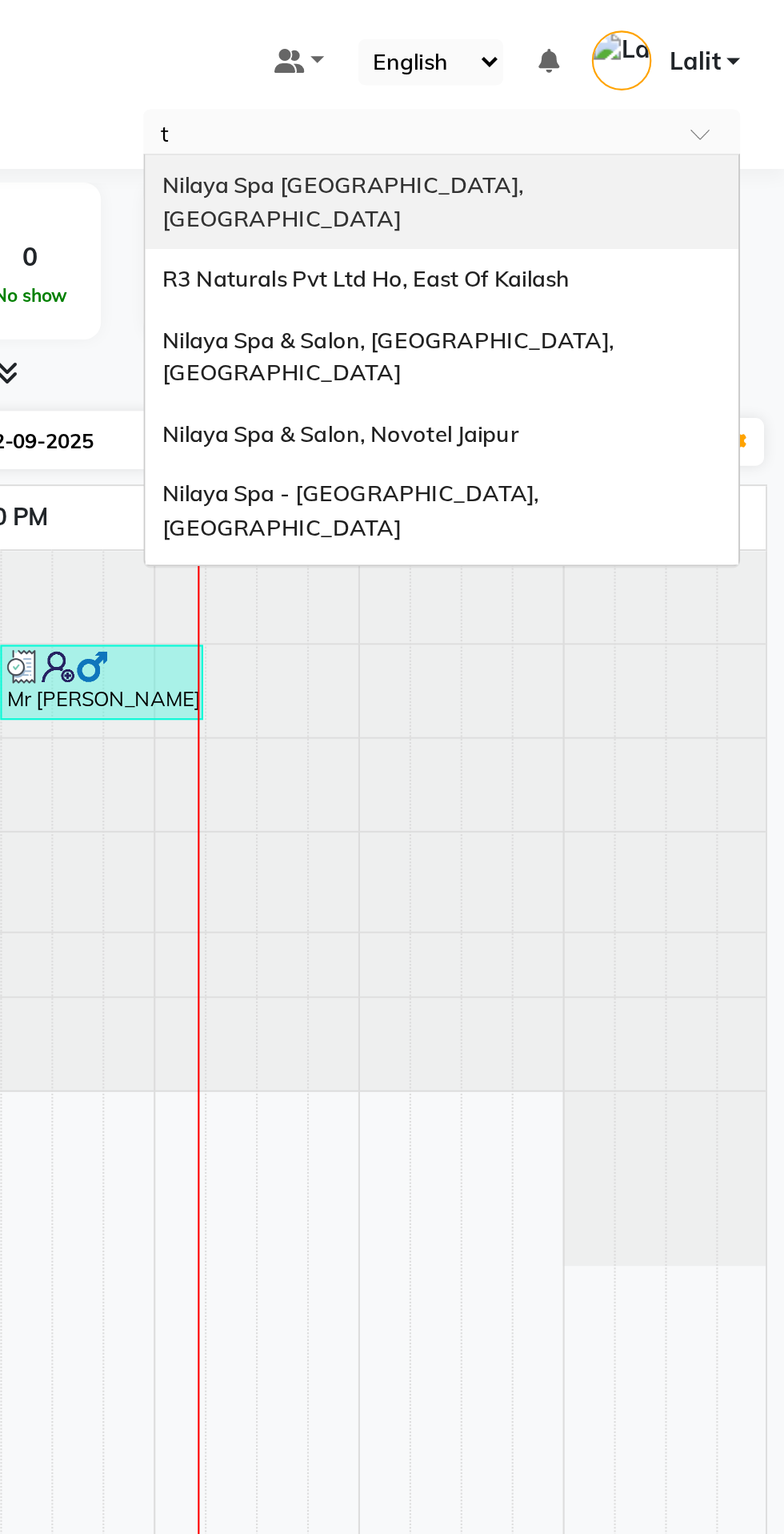
type input "tr"
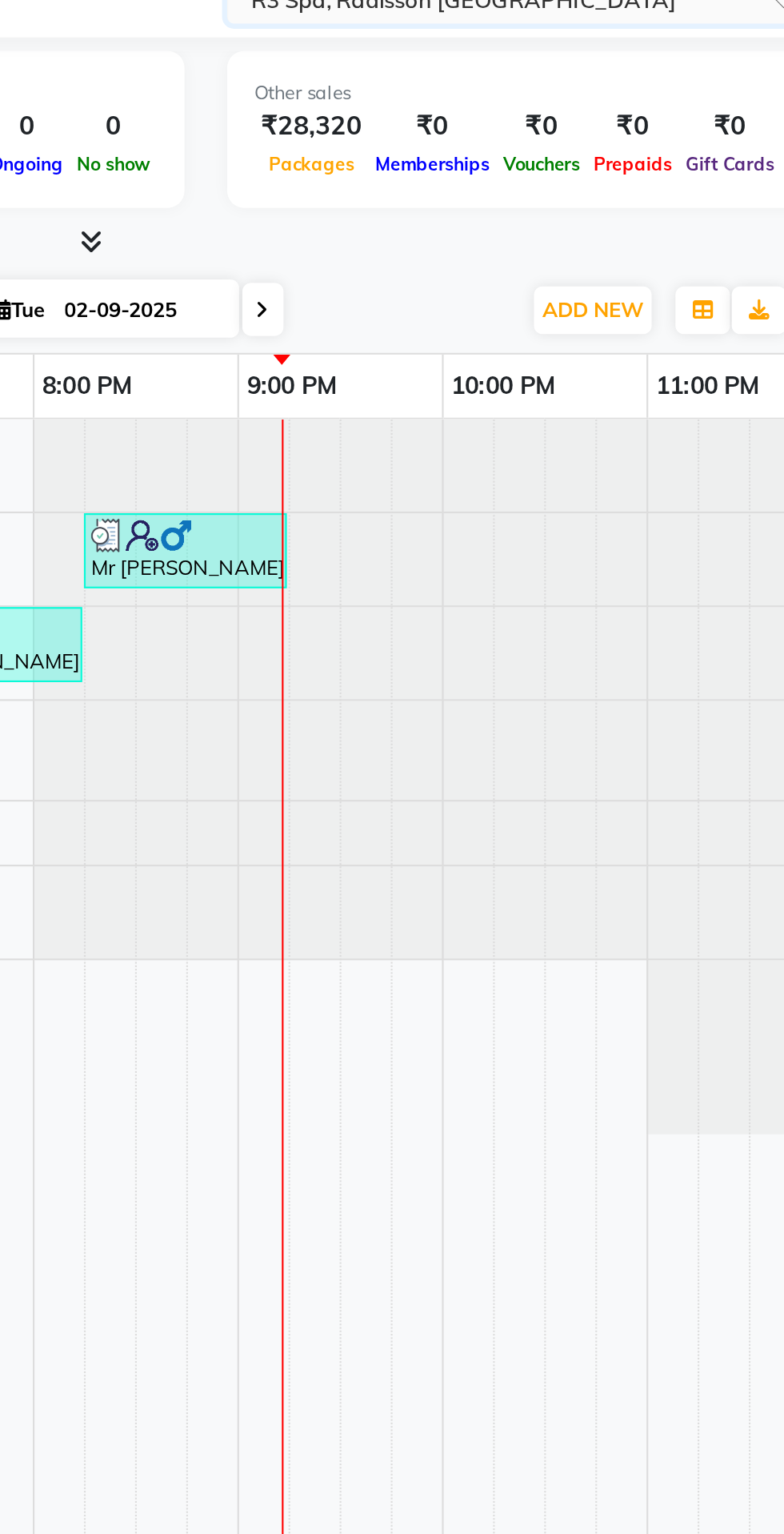
click at [656, 67] on input "text" at bounding box center [607, 63] width 233 height 16
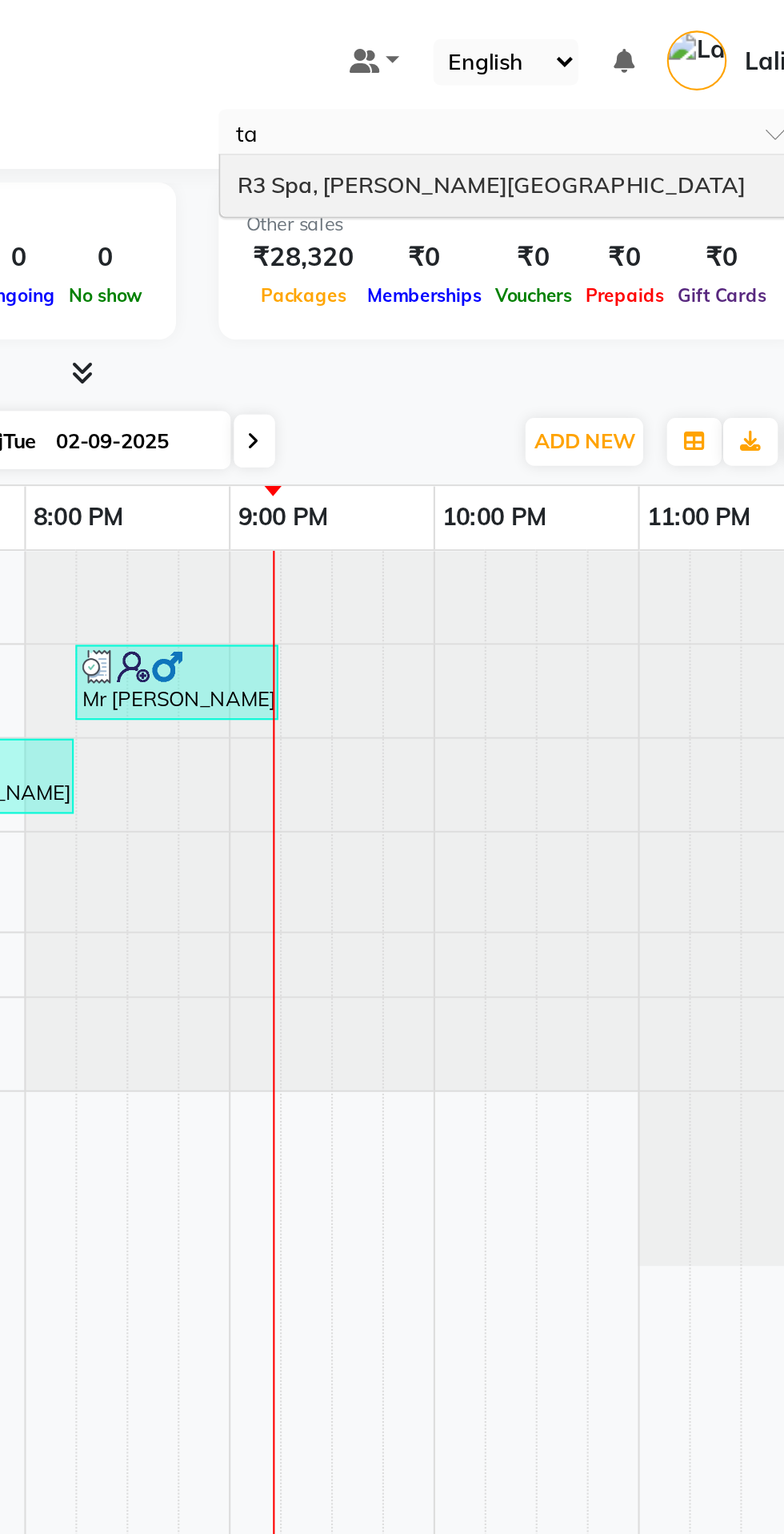
type input "tar"
click at [605, 65] on input "tar" at bounding box center [607, 63] width 233 height 16
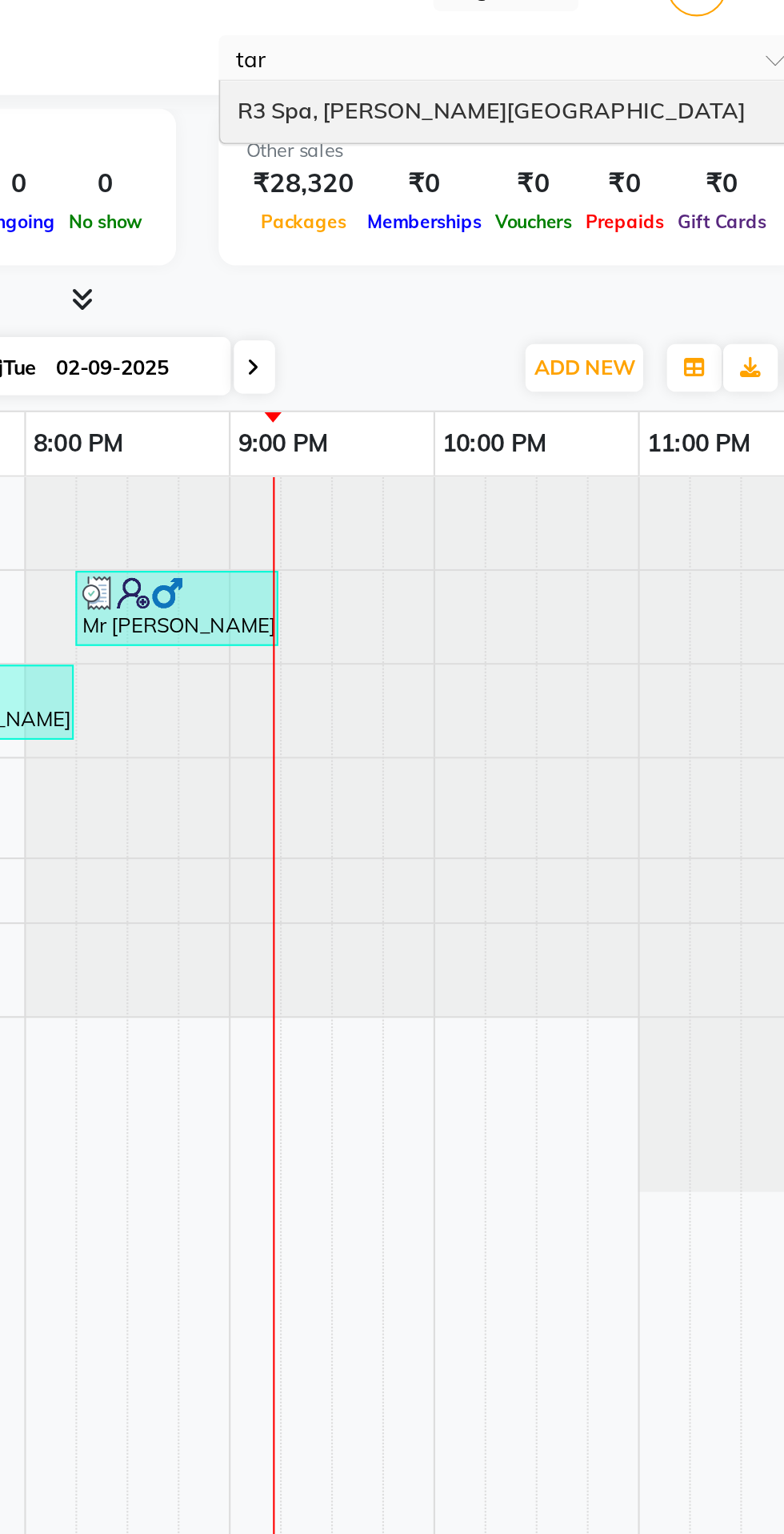
click at [606, 87] on span "R3 Spa, Tarangi Jim Corbett Resort" at bounding box center [611, 86] width 238 height 13
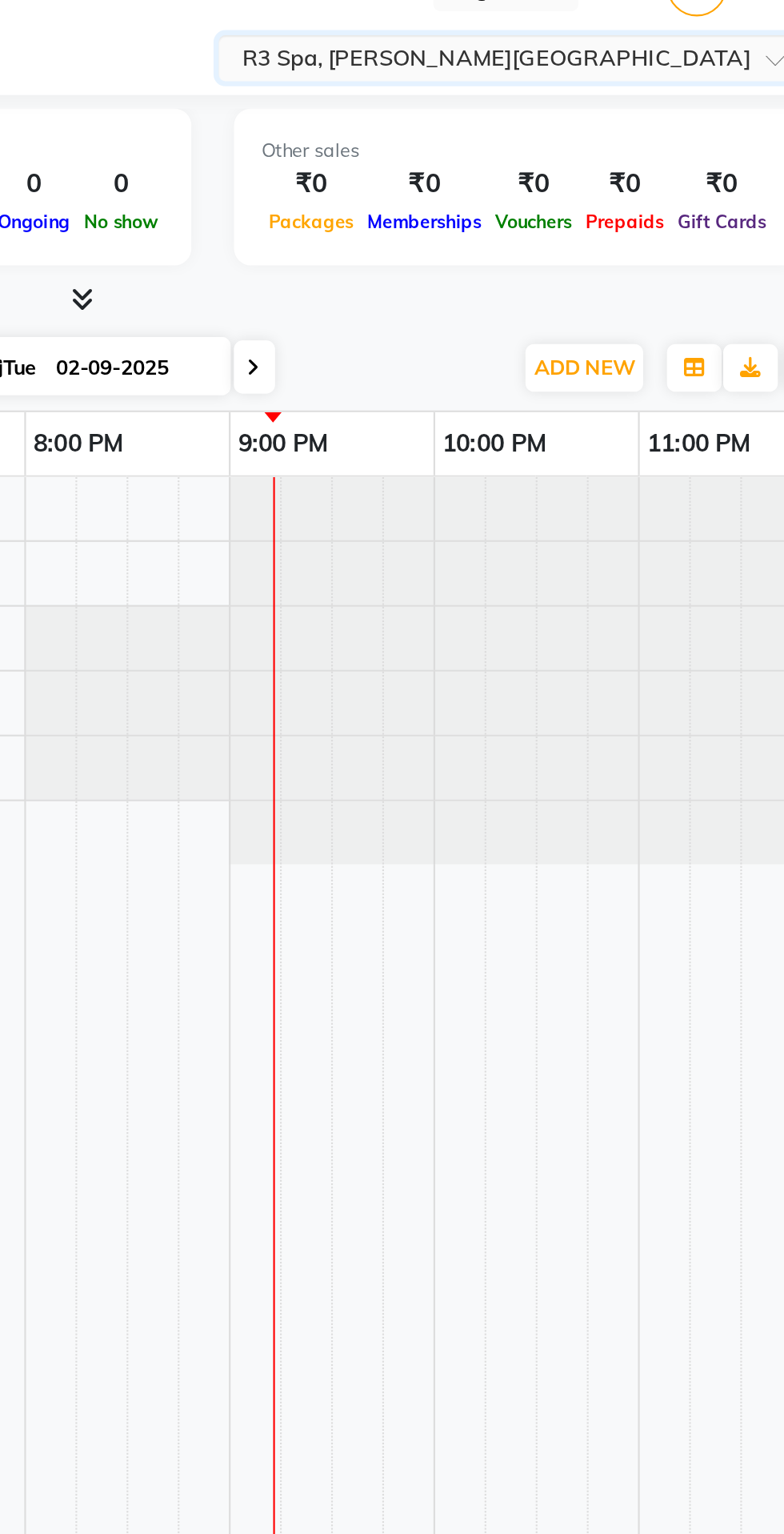
scroll to position [0, 601]
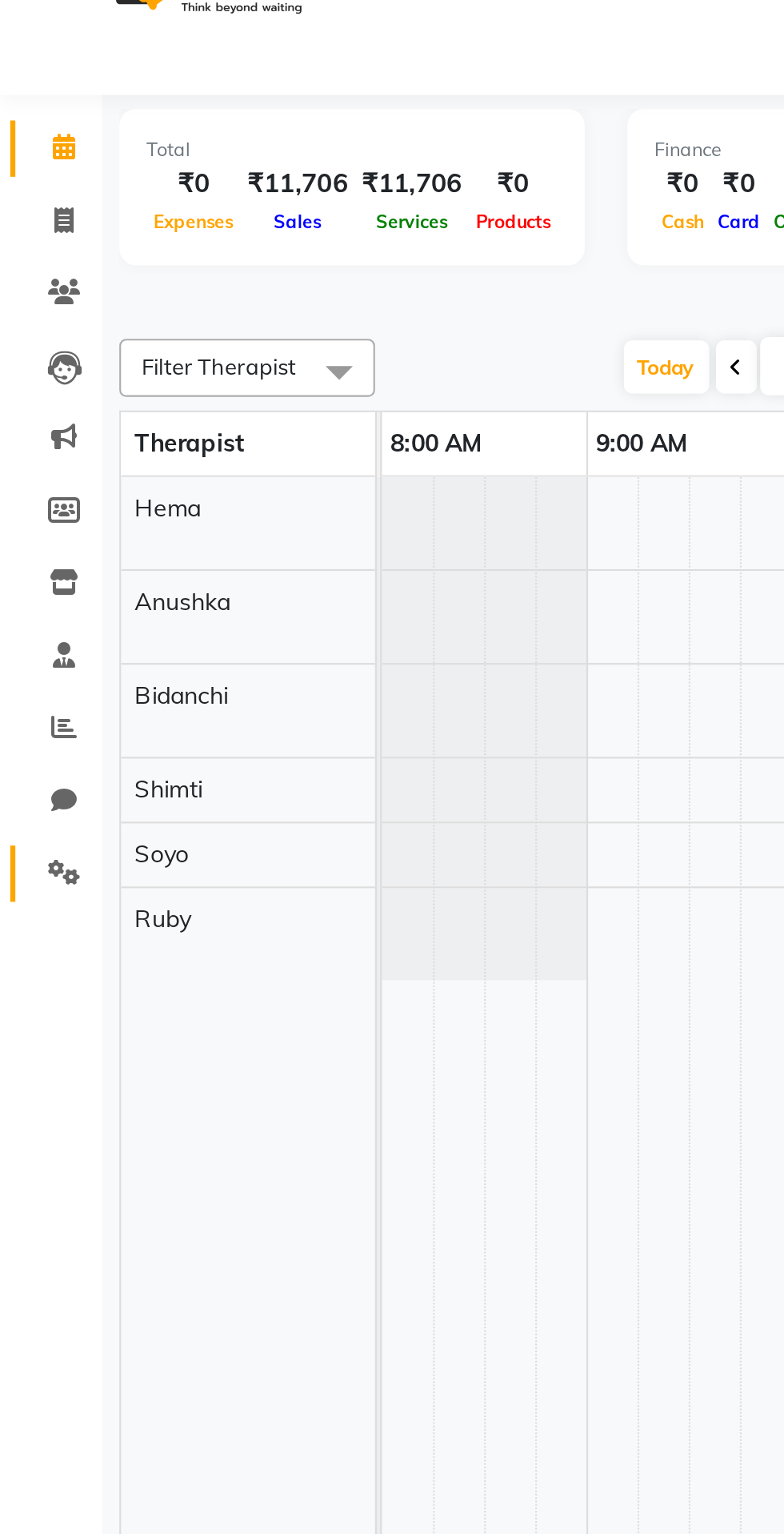
click at [24, 446] on icon at bounding box center [29, 444] width 15 height 12
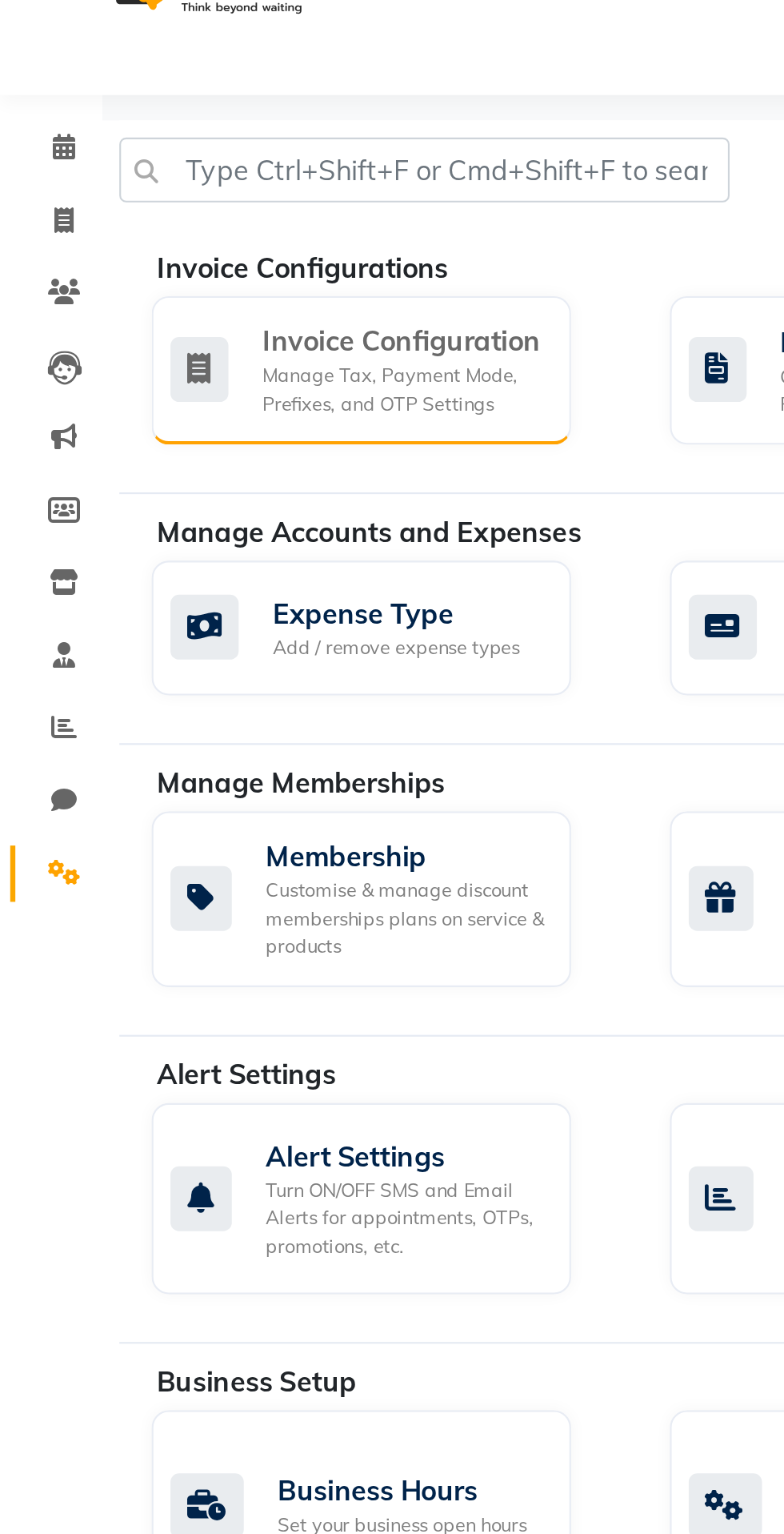
click at [198, 193] on div "Invoice Configuration" at bounding box center [189, 194] width 132 height 20
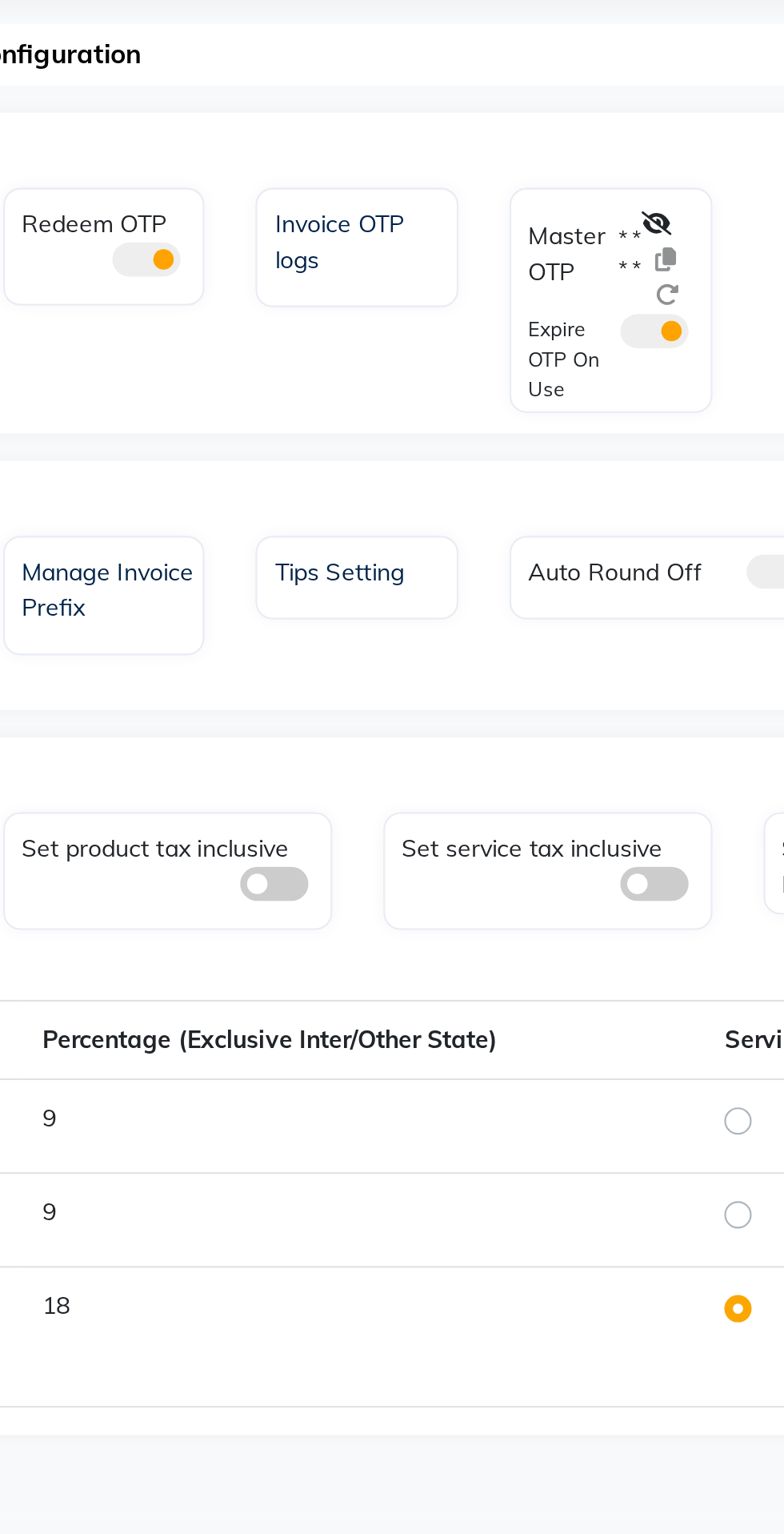
click at [493, 169] on div "Master OTP * * * * Expire OTP On Use" at bounding box center [475, 221] width 95 height 106
click at [496, 181] on icon at bounding box center [497, 185] width 15 height 11
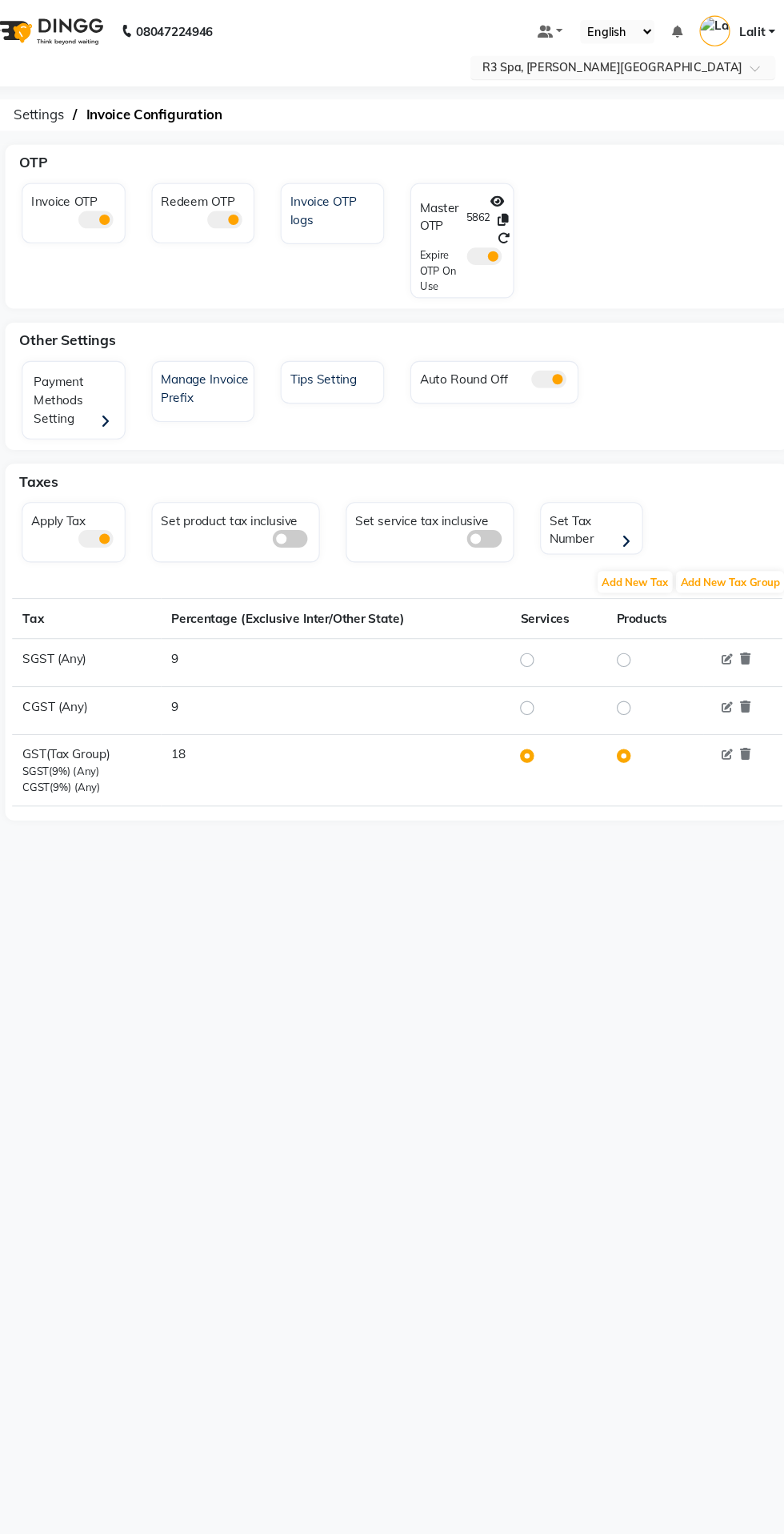
click at [686, 69] on input "text" at bounding box center [607, 63] width 233 height 16
type input "mum"
click at [581, 87] on span "R3 Spa, Radisson Mumbai" at bounding box center [592, 86] width 199 height 13
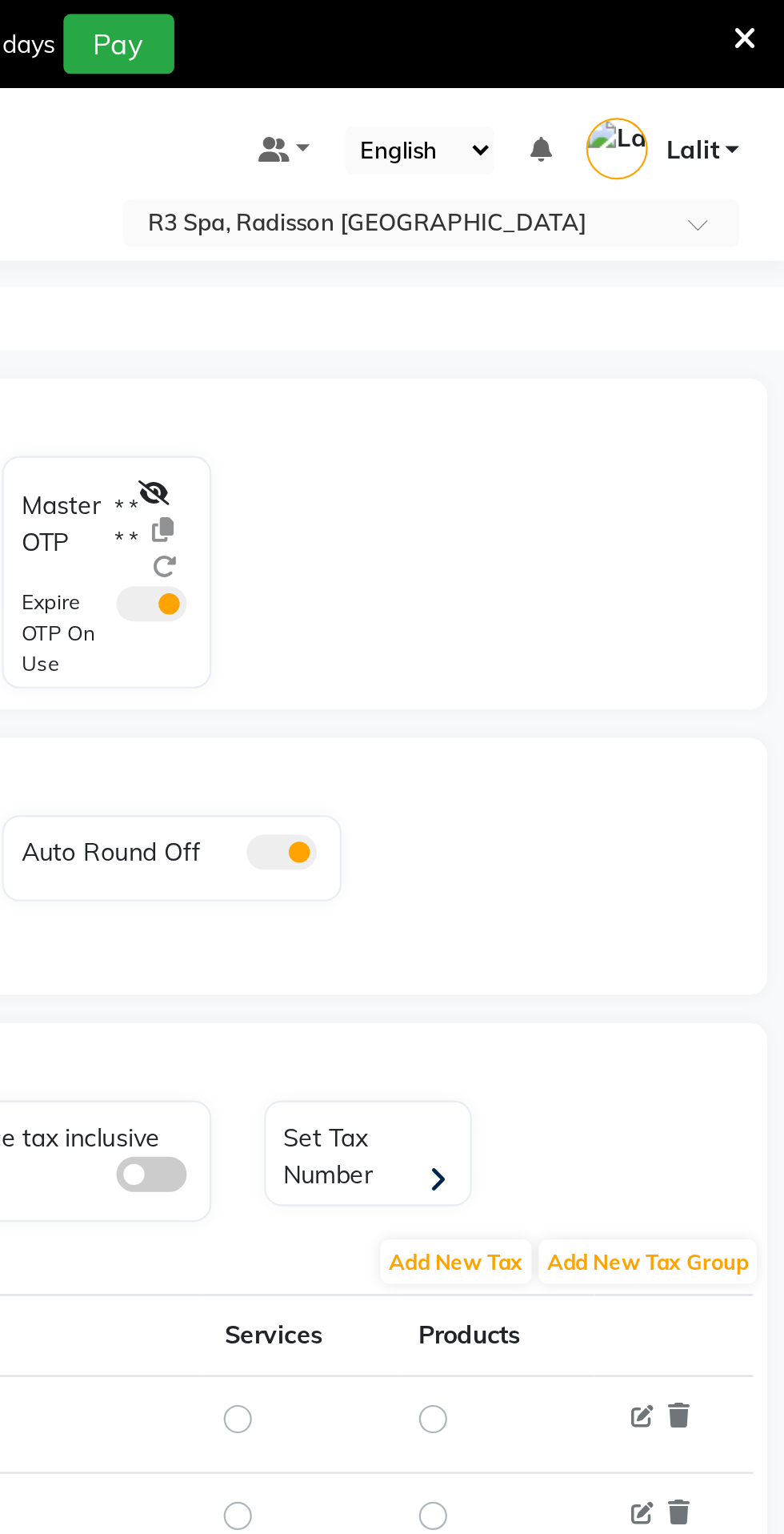
click at [490, 241] on label "* * * *" at bounding box center [485, 238] width 11 height 28
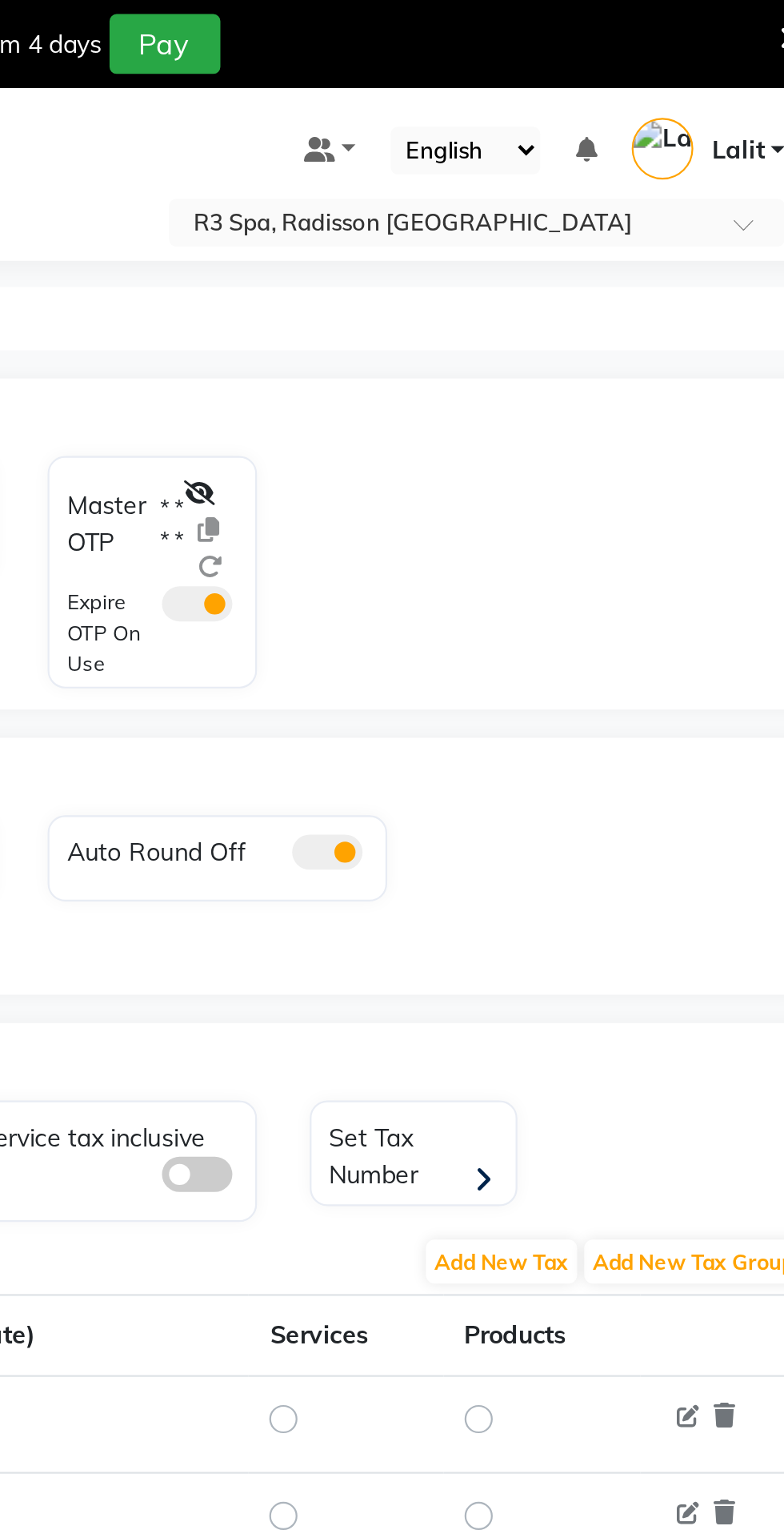
click at [499, 207] on div "Master OTP * * * * Expire OTP On Use" at bounding box center [475, 260] width 95 height 106
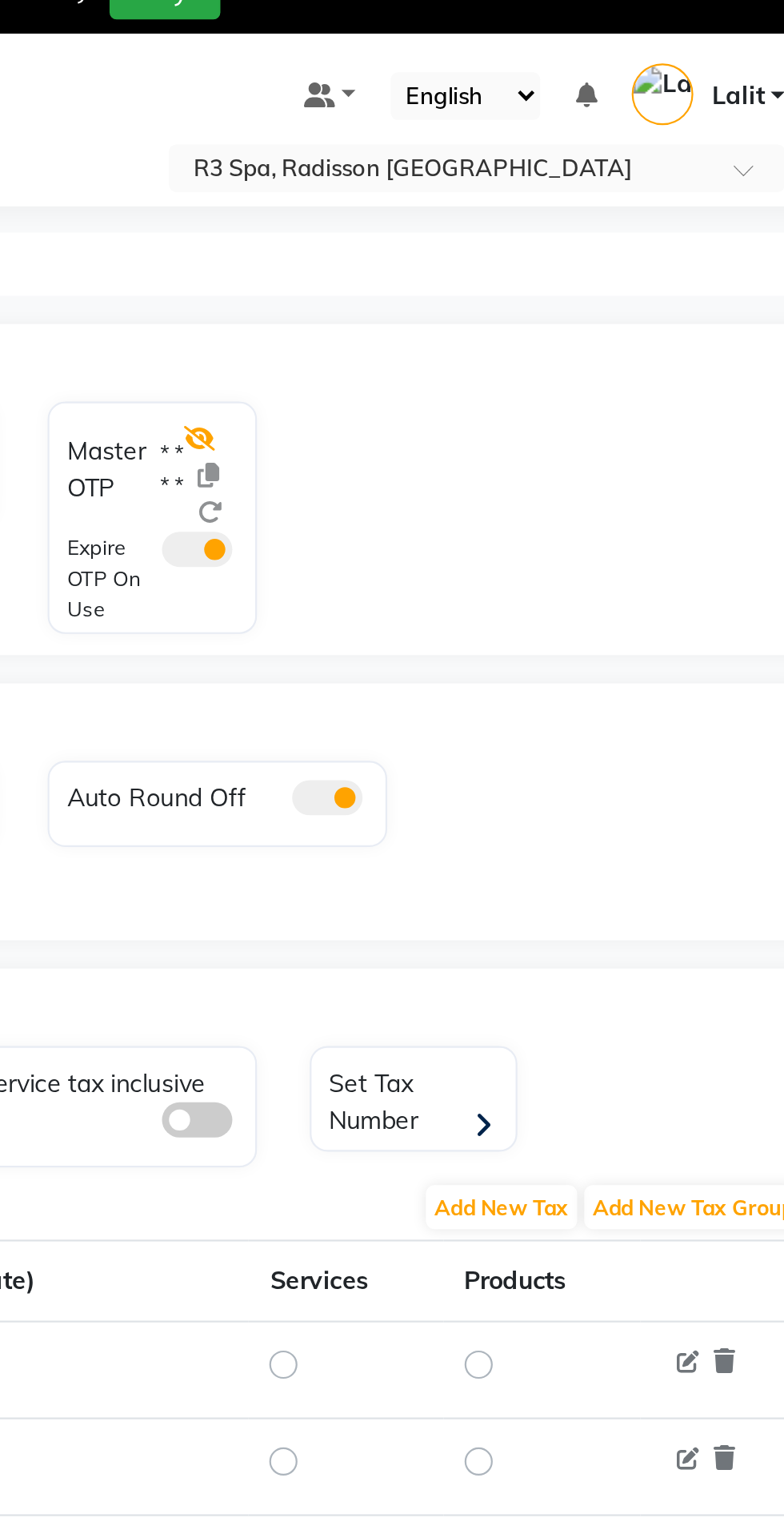
click at [502, 222] on icon at bounding box center [497, 224] width 15 height 11
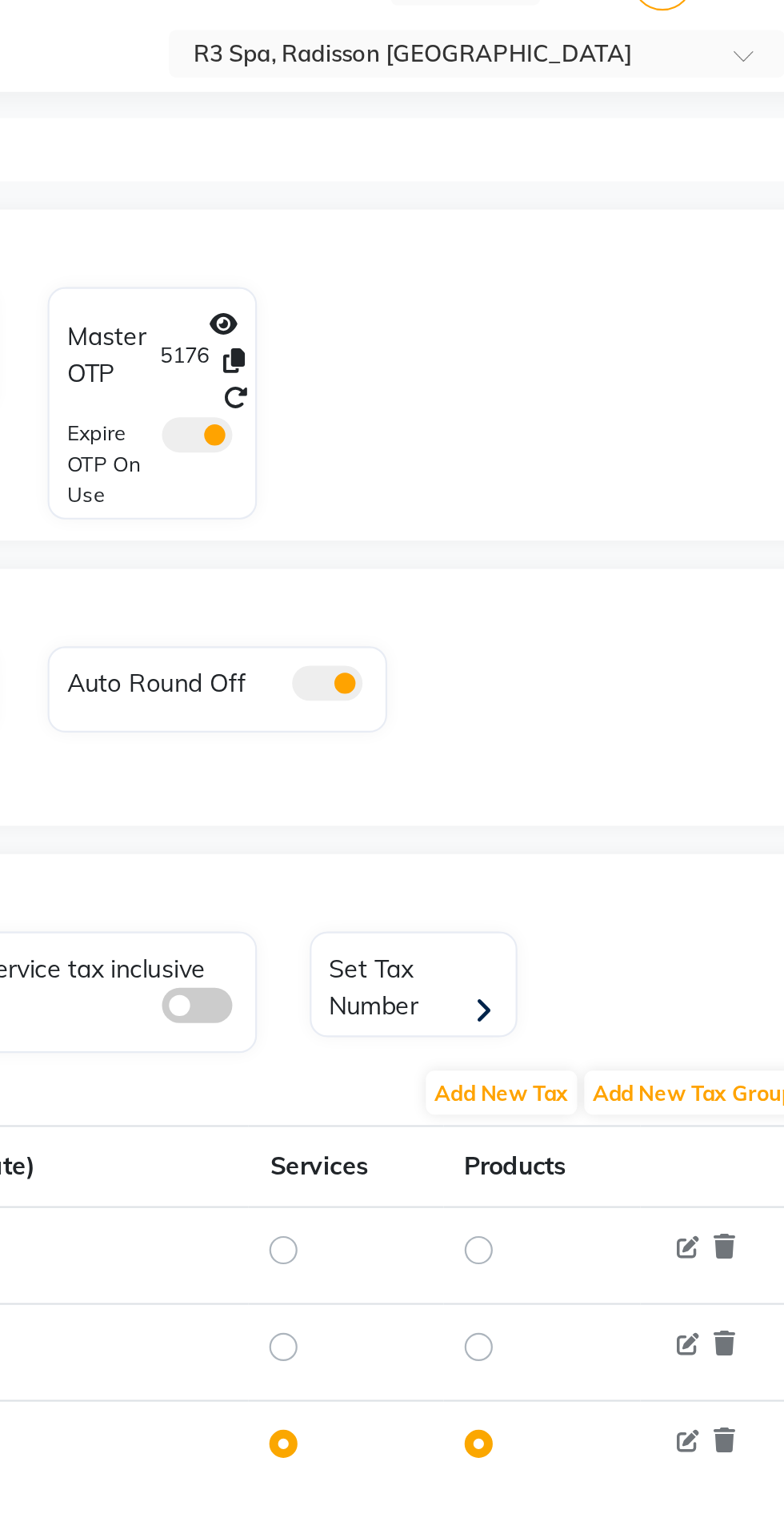
click at [691, 136] on ol "Settings Invoice Configuration" at bounding box center [413, 144] width 714 height 28
click at [718, 106] on input "text" at bounding box center [607, 102] width 233 height 16
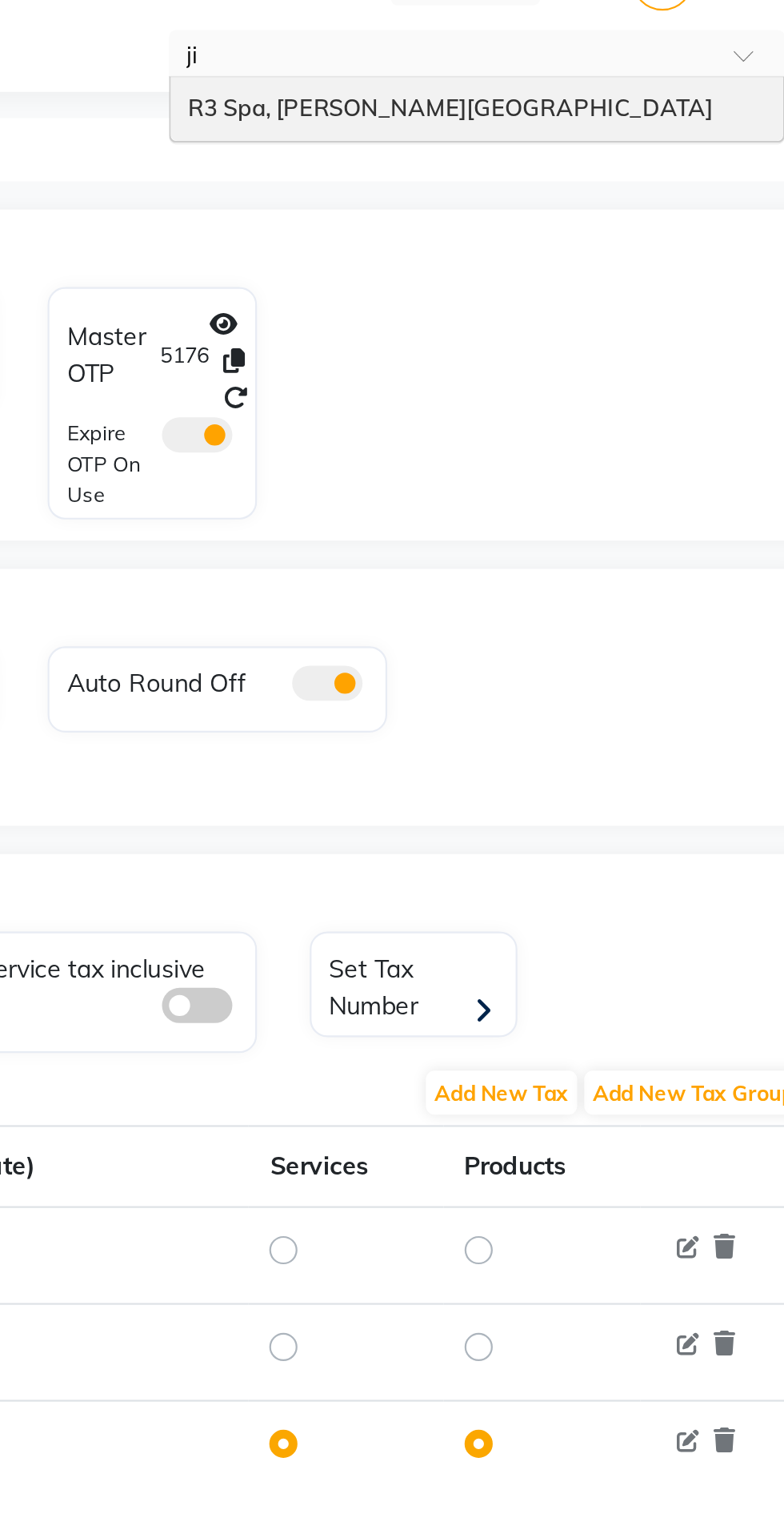
type input "j"
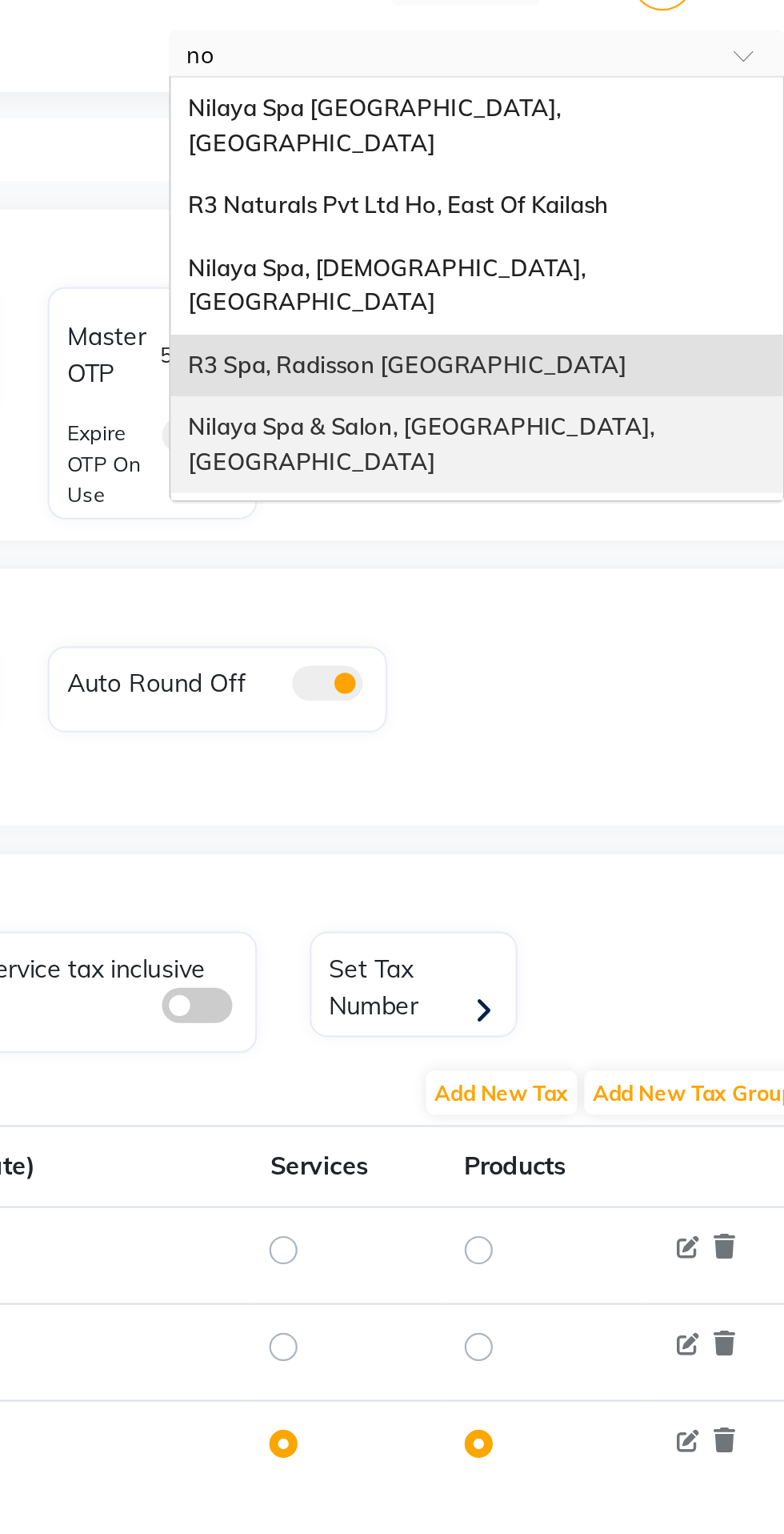
type input "noi"
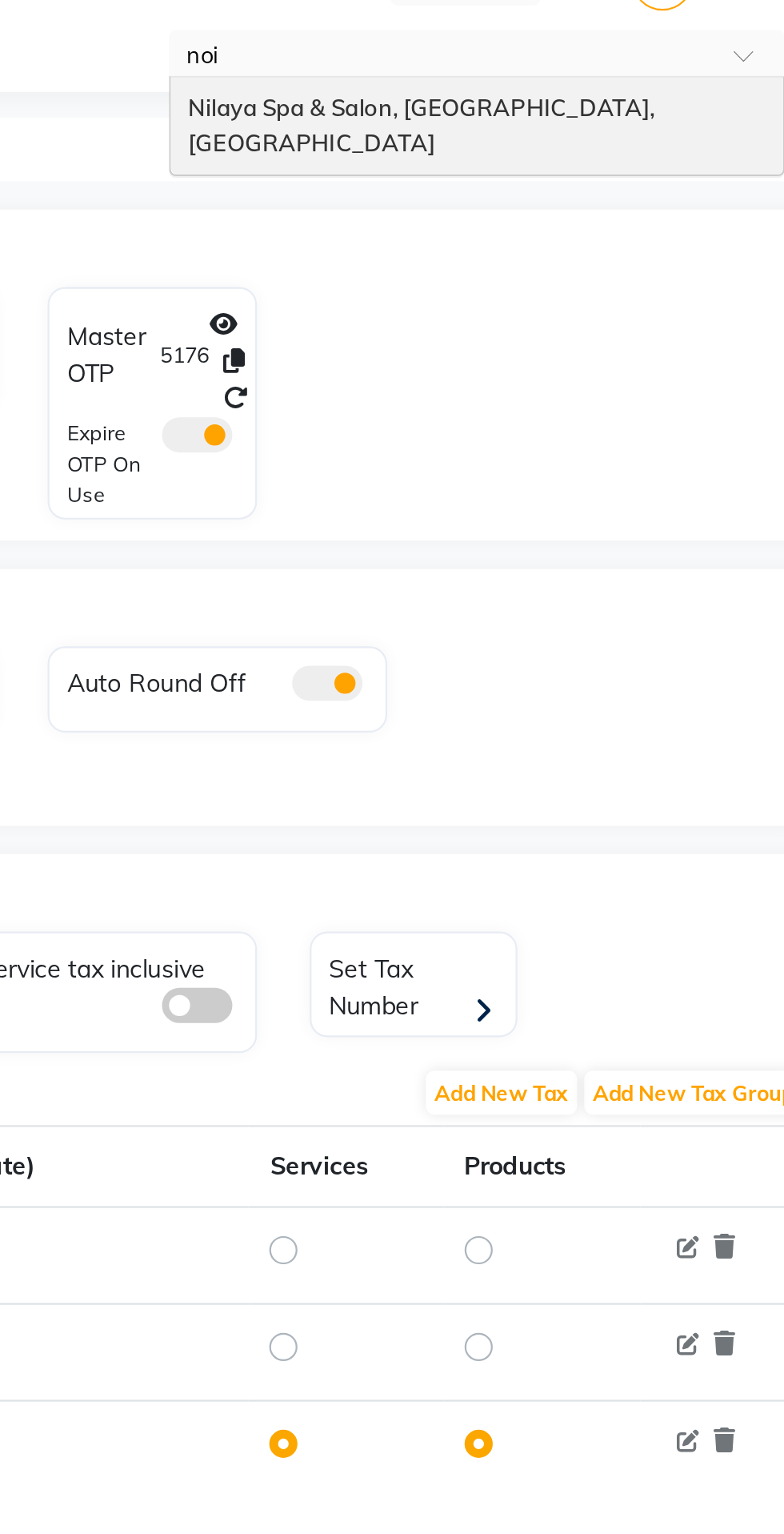
click at [693, 129] on span "Nilaya Spa & Salon, [GEOGRAPHIC_DATA], [GEOGRAPHIC_DATA]" at bounding box center [600, 133] width 215 height 28
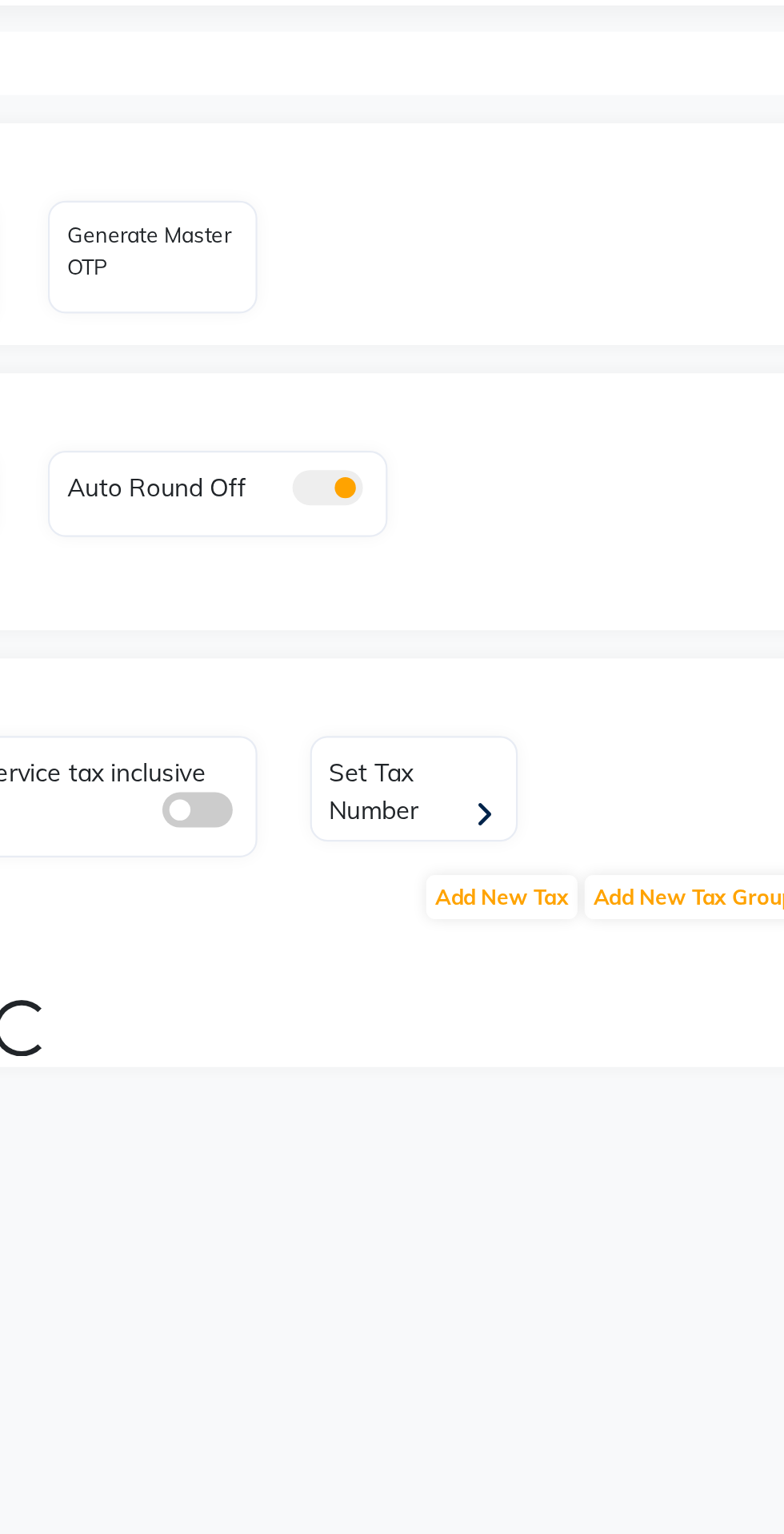
select select "en"
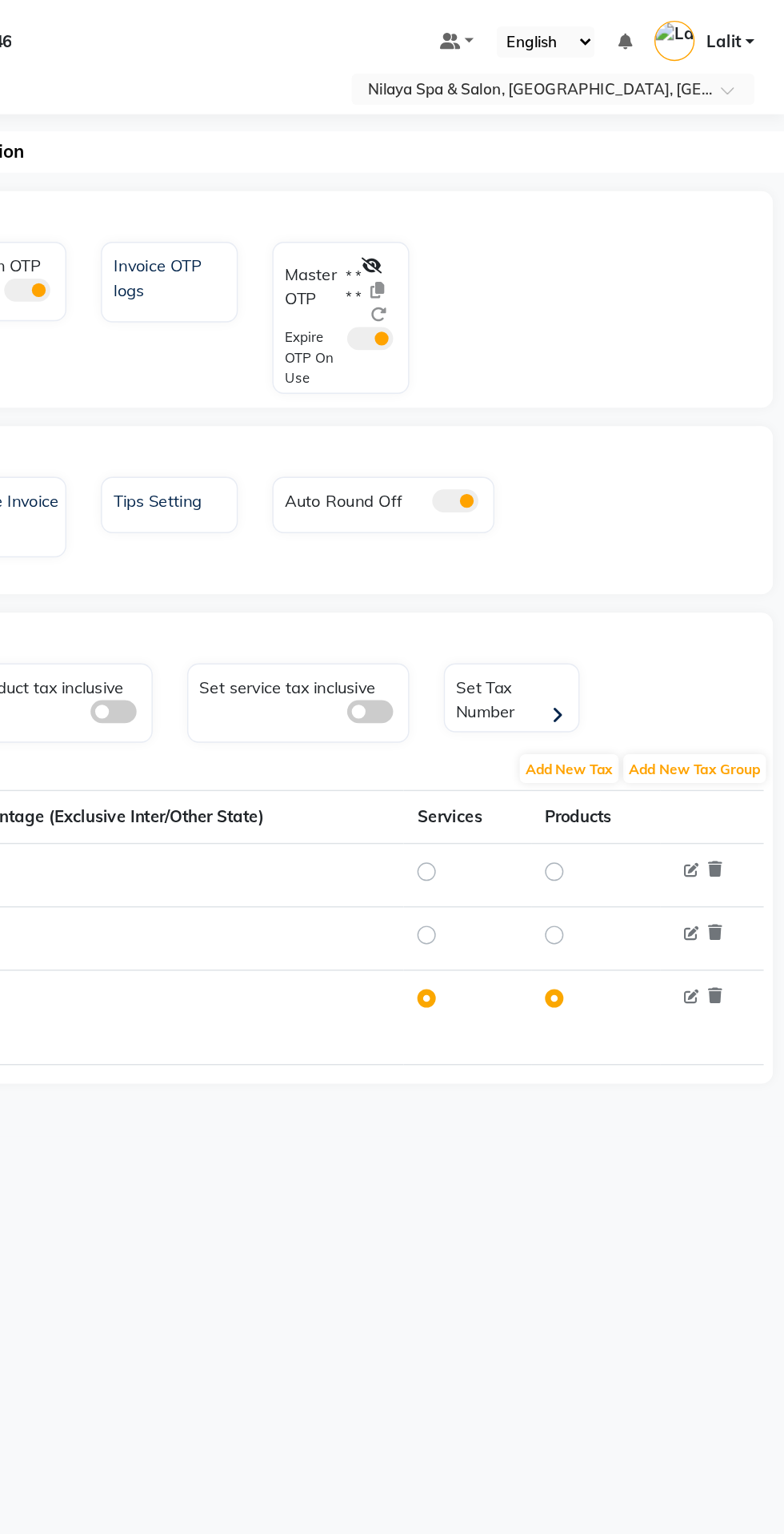
click at [485, 190] on label "* * * *" at bounding box center [485, 198] width 11 height 28
click at [497, 181] on icon at bounding box center [497, 185] width 15 height 11
